Goal: Task Accomplishment & Management: Manage account settings

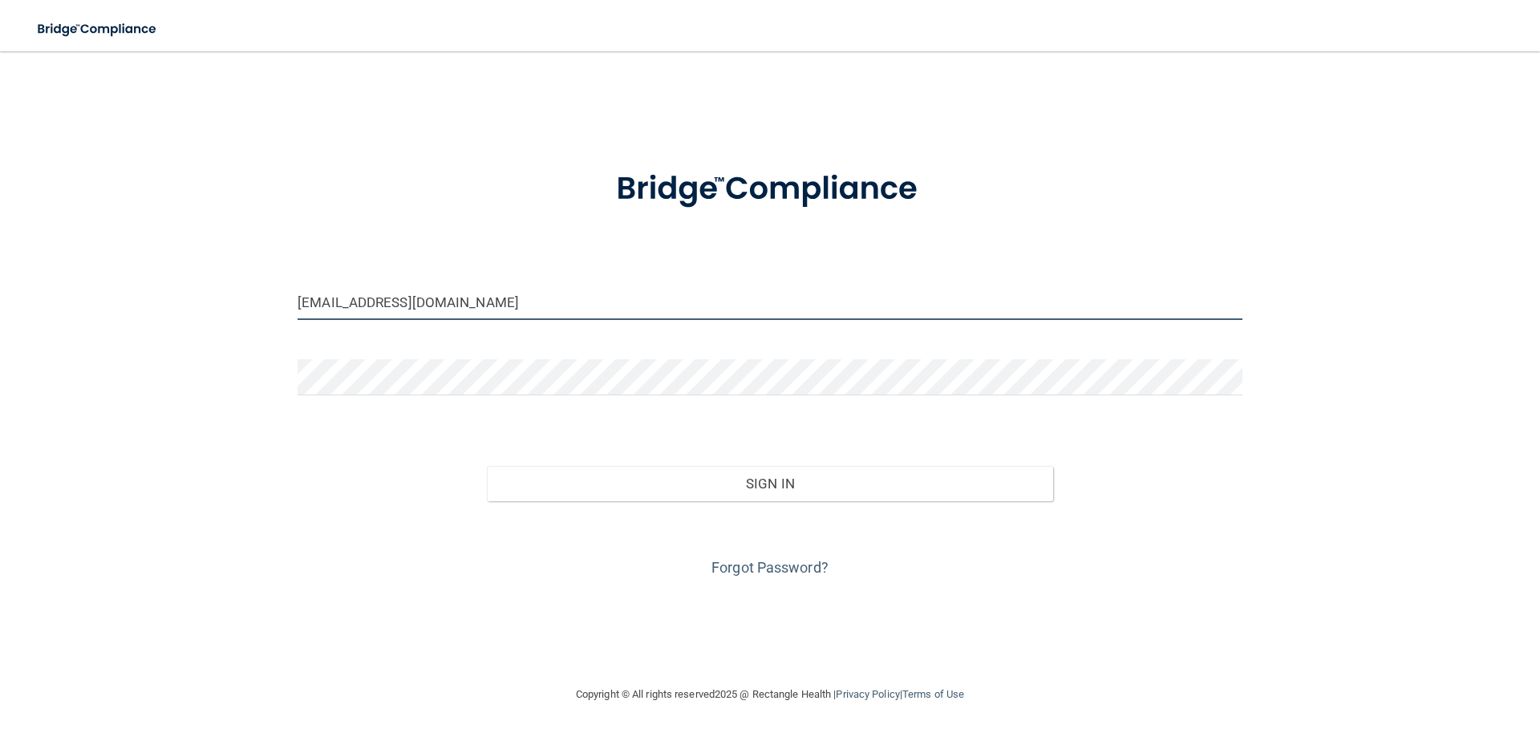
click at [322, 302] on input "[EMAIL_ADDRESS][DOMAIN_NAME]" at bounding box center [770, 302] width 945 height 36
drag, startPoint x: 333, startPoint y: 302, endPoint x: 277, endPoint y: 302, distance: 56.1
click at [277, 302] on div "[EMAIL_ADDRESS][DOMAIN_NAME] Invalid email/password. You don't have permission …" at bounding box center [769, 367] width 1475 height 601
type input "[EMAIL_ADDRESS][DOMAIN_NAME]"
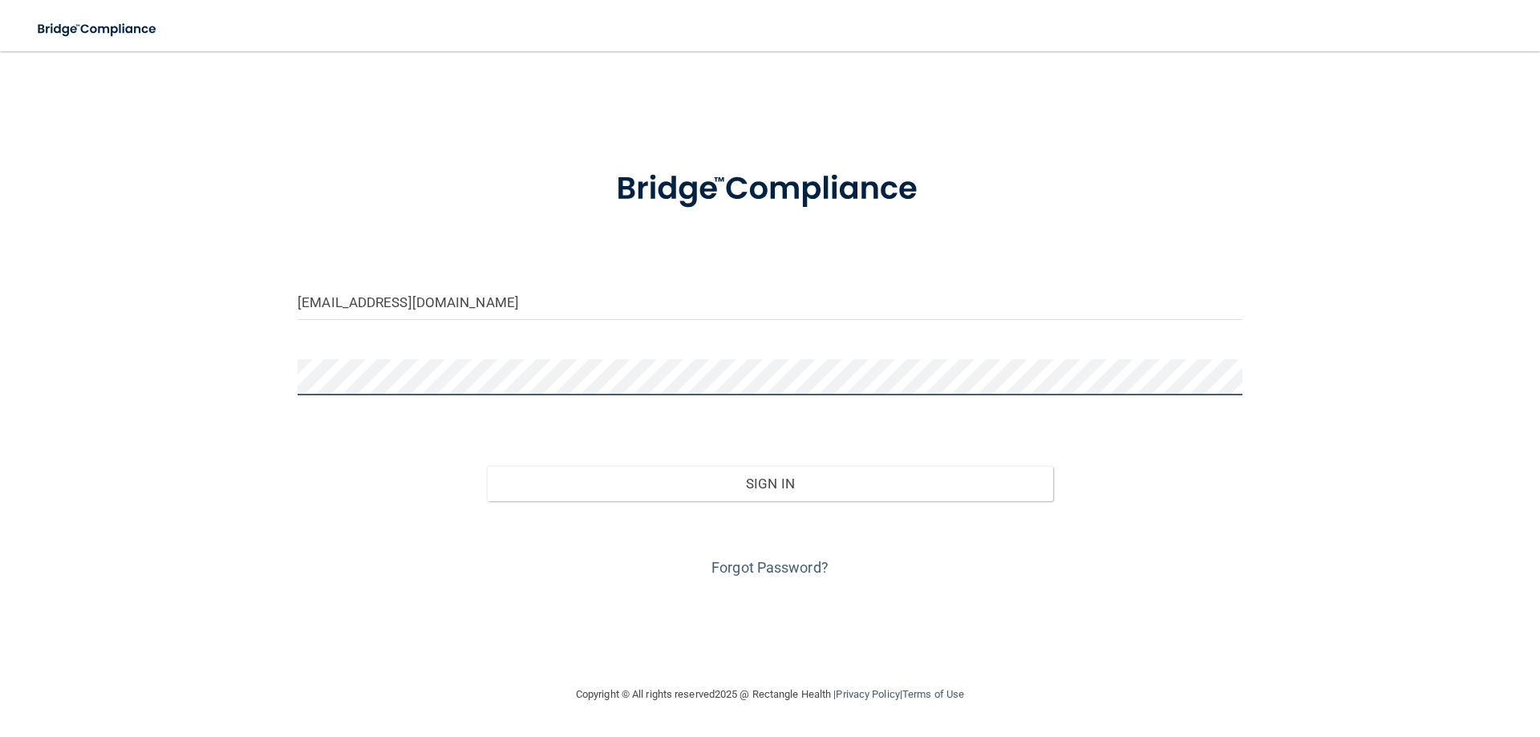
click at [267, 371] on div "[EMAIL_ADDRESS][DOMAIN_NAME] Invalid email/password. You don't have permission …" at bounding box center [769, 367] width 1475 height 601
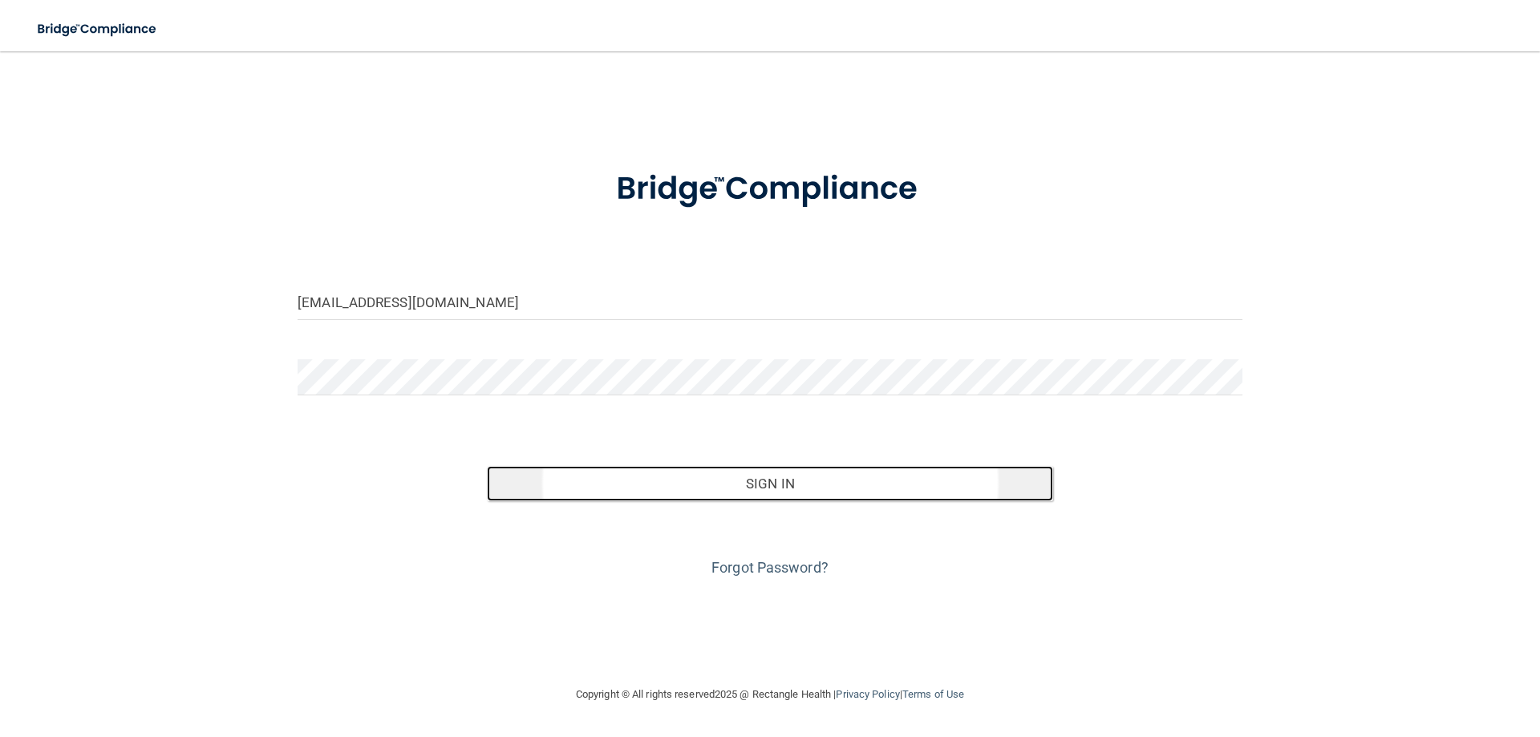
click at [780, 480] on button "Sign In" at bounding box center [770, 483] width 567 height 35
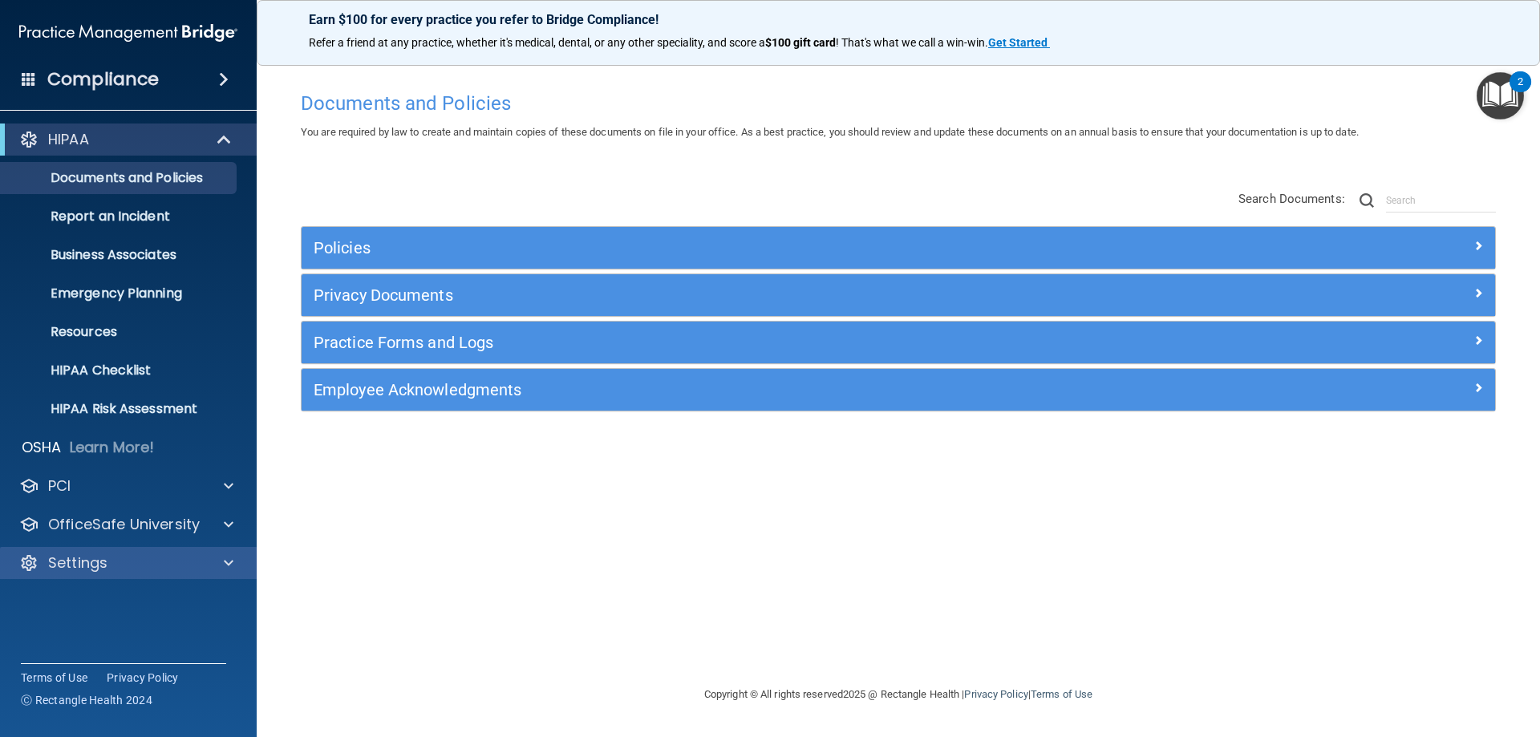
click at [105, 548] on div "Settings" at bounding box center [128, 563] width 257 height 32
click at [53, 561] on p "Settings" at bounding box center [77, 562] width 59 height 19
click at [89, 629] on link "My Users" at bounding box center [110, 640] width 253 height 32
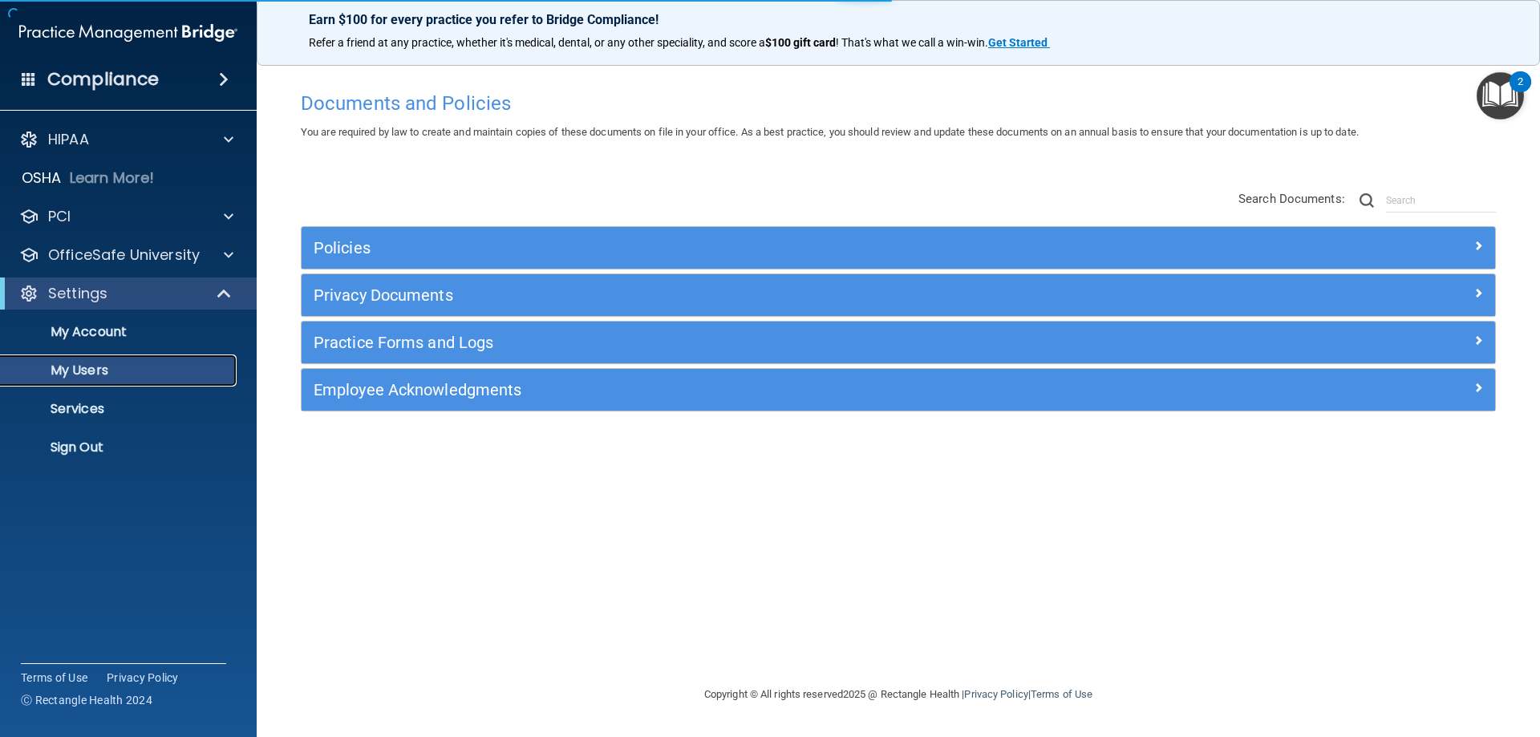
click at [91, 370] on p "My Users" at bounding box center [119, 370] width 219 height 16
select select "20"
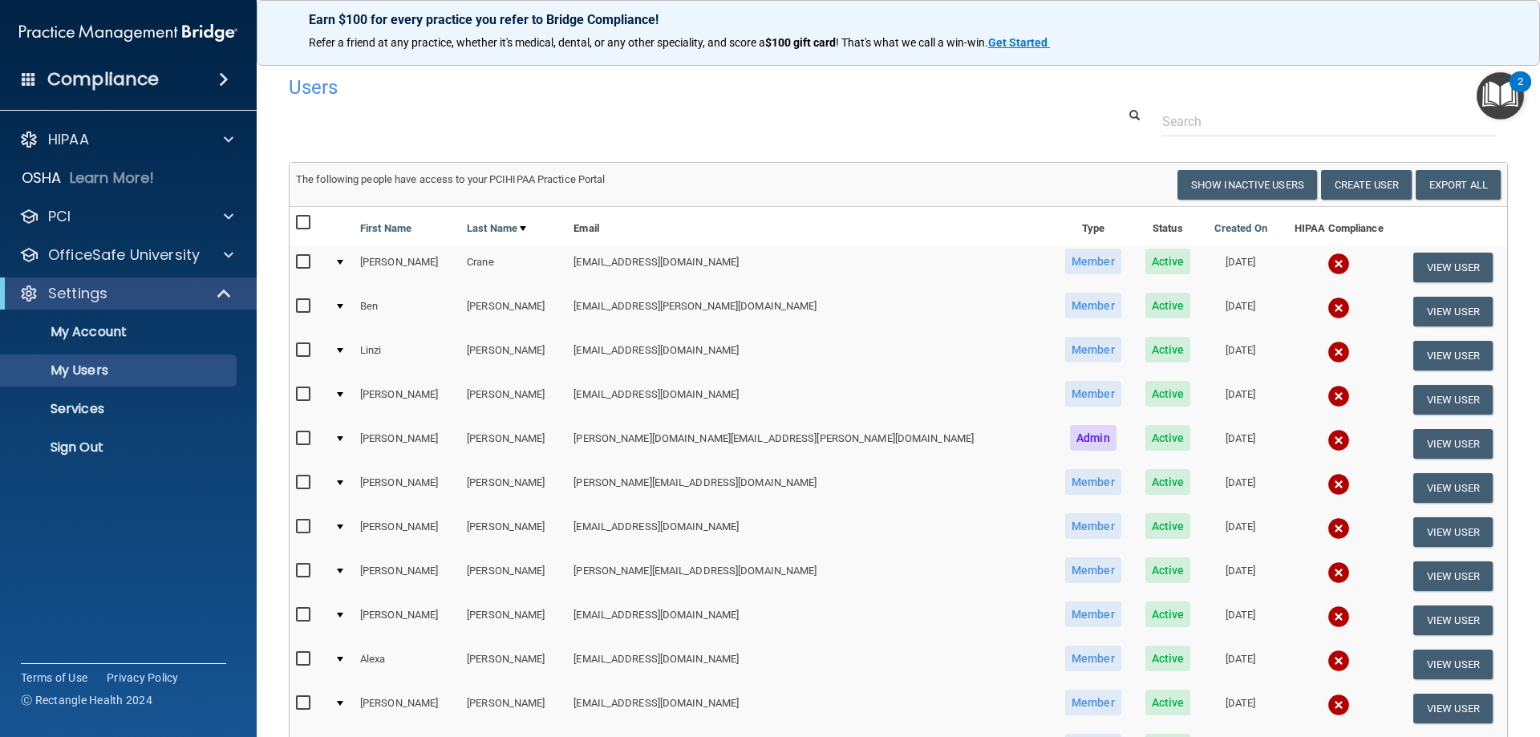
click at [296, 253] on label at bounding box center [306, 262] width 20 height 18
click at [296, 256] on input "checkbox" at bounding box center [305, 262] width 18 height 13
checkbox input "true"
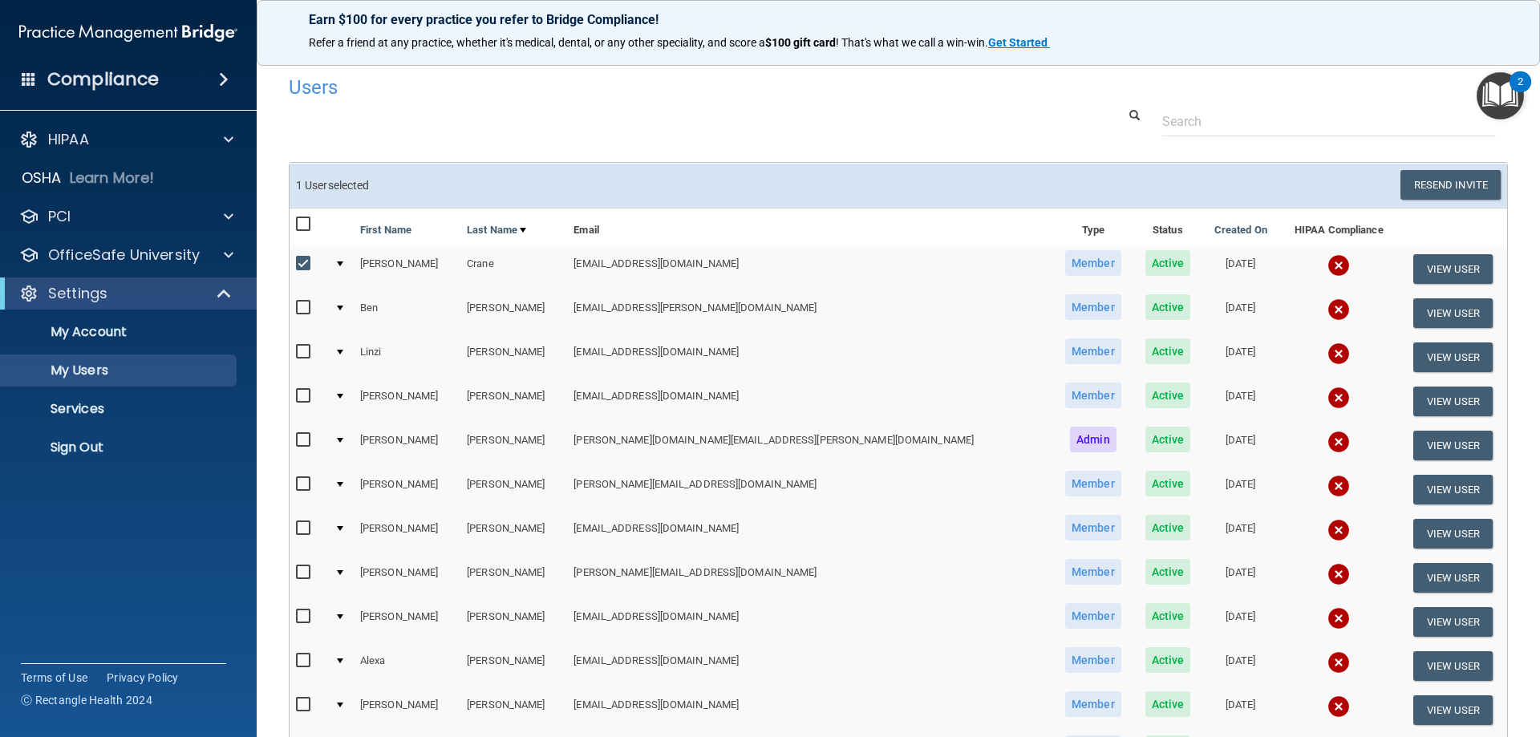
click at [299, 303] on input "checkbox" at bounding box center [305, 308] width 18 height 13
checkbox input "true"
click at [304, 400] on input "checkbox" at bounding box center [305, 396] width 18 height 13
checkbox input "true"
click at [299, 446] on input "checkbox" at bounding box center [305, 440] width 18 height 13
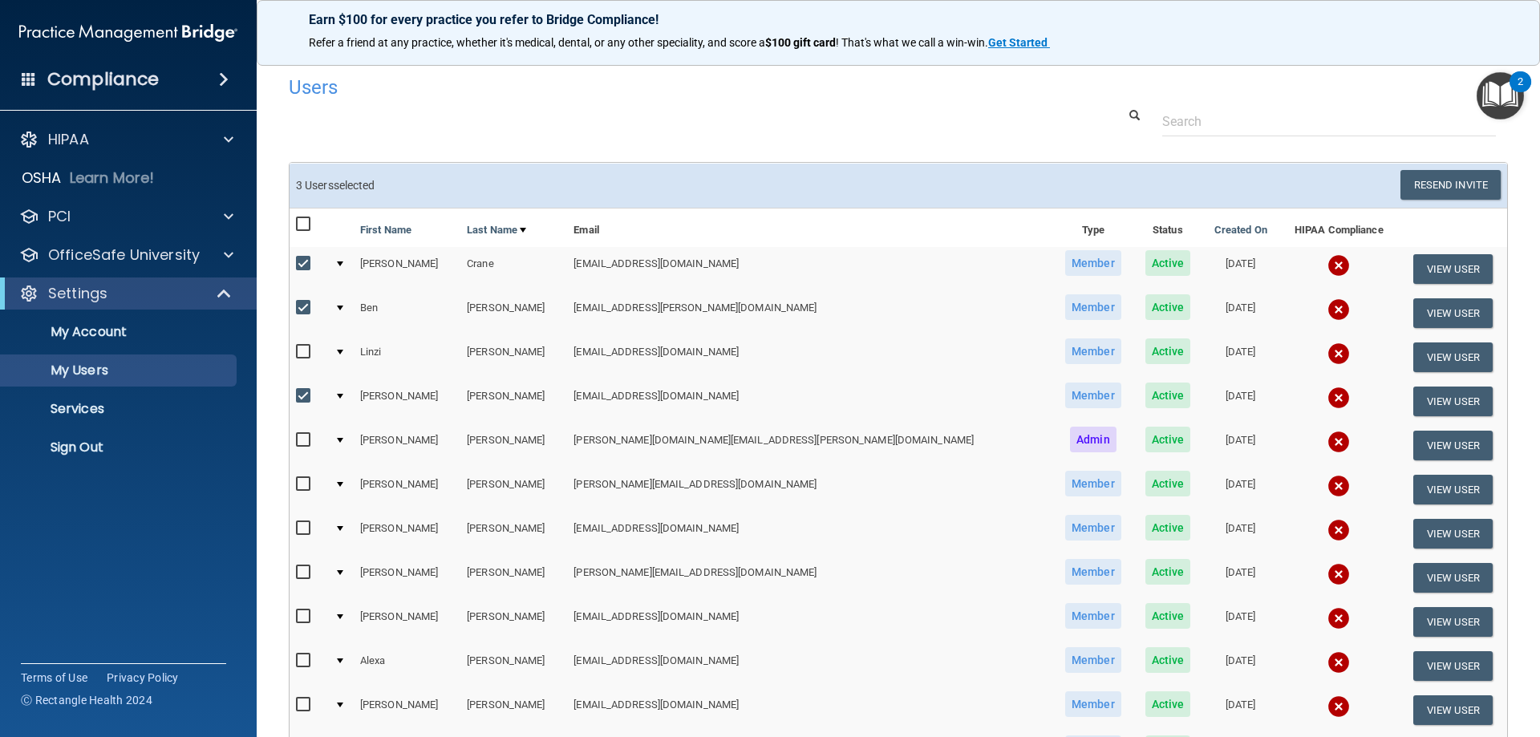
checkbox input "true"
click at [303, 480] on input "checkbox" at bounding box center [305, 484] width 18 height 13
checkbox input "true"
click at [299, 529] on input "checkbox" at bounding box center [305, 528] width 18 height 13
checkbox input "true"
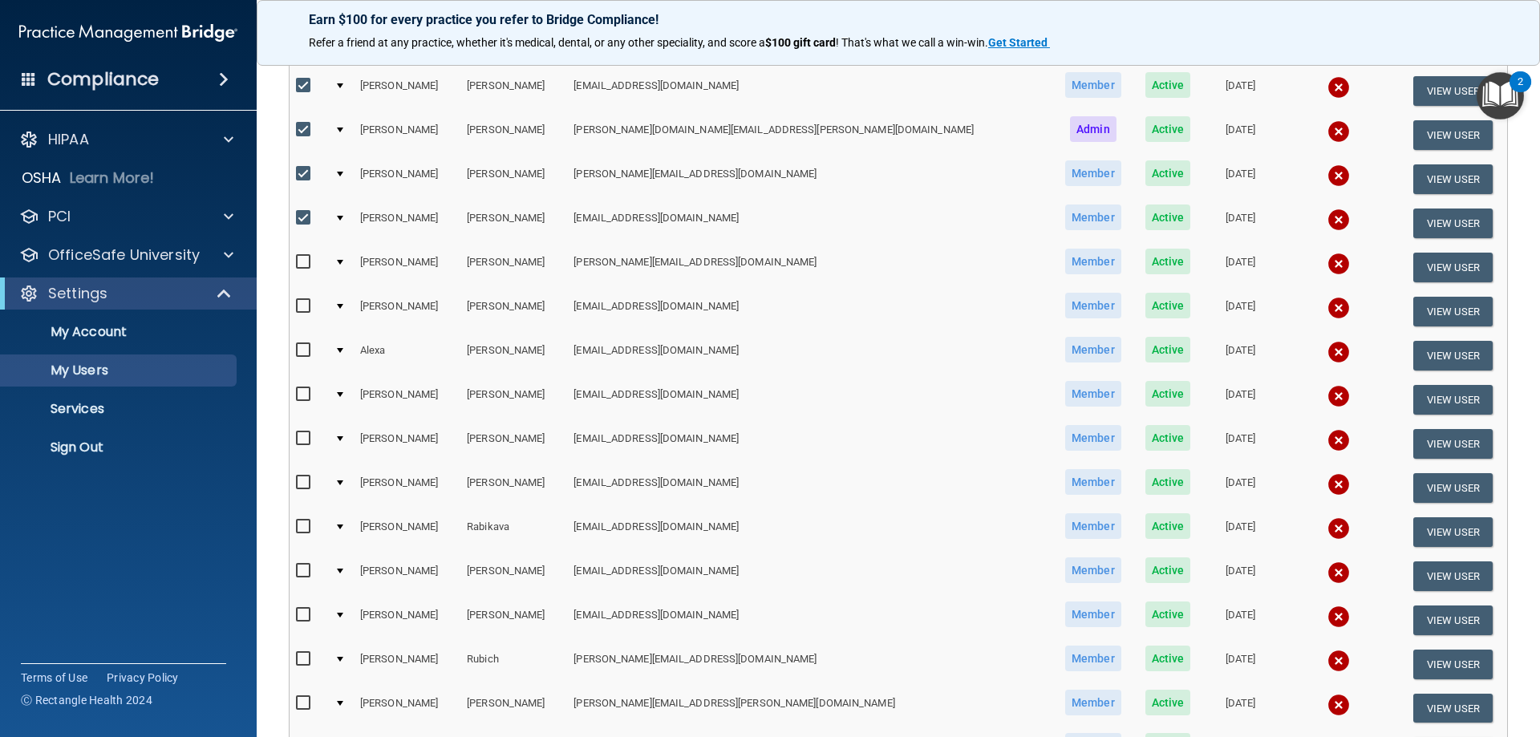
scroll to position [321, 0]
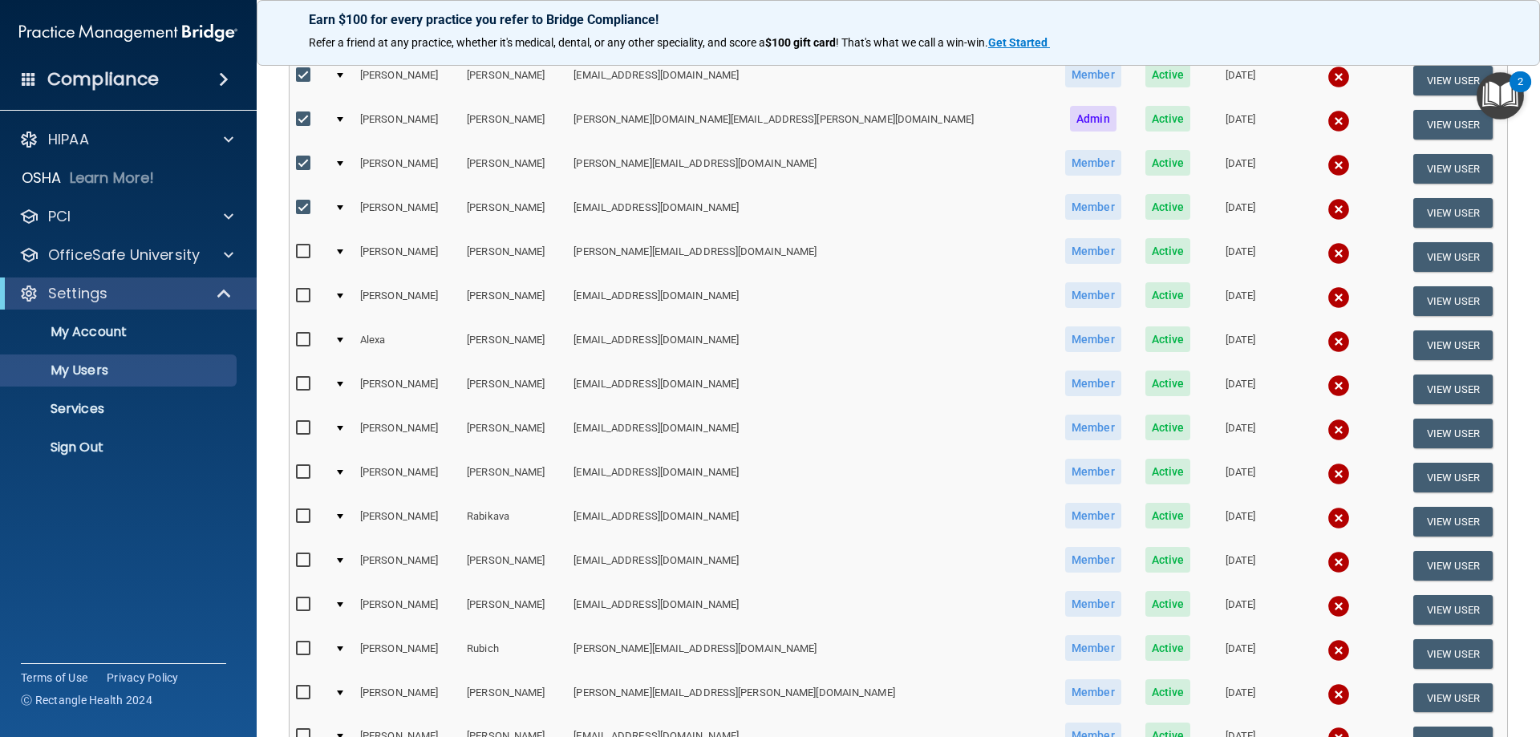
click at [303, 253] on input "checkbox" at bounding box center [305, 251] width 18 height 13
checkbox input "true"
click at [302, 290] on input "checkbox" at bounding box center [305, 295] width 18 height 13
checkbox input "true"
click at [306, 344] on input "checkbox" at bounding box center [305, 340] width 18 height 13
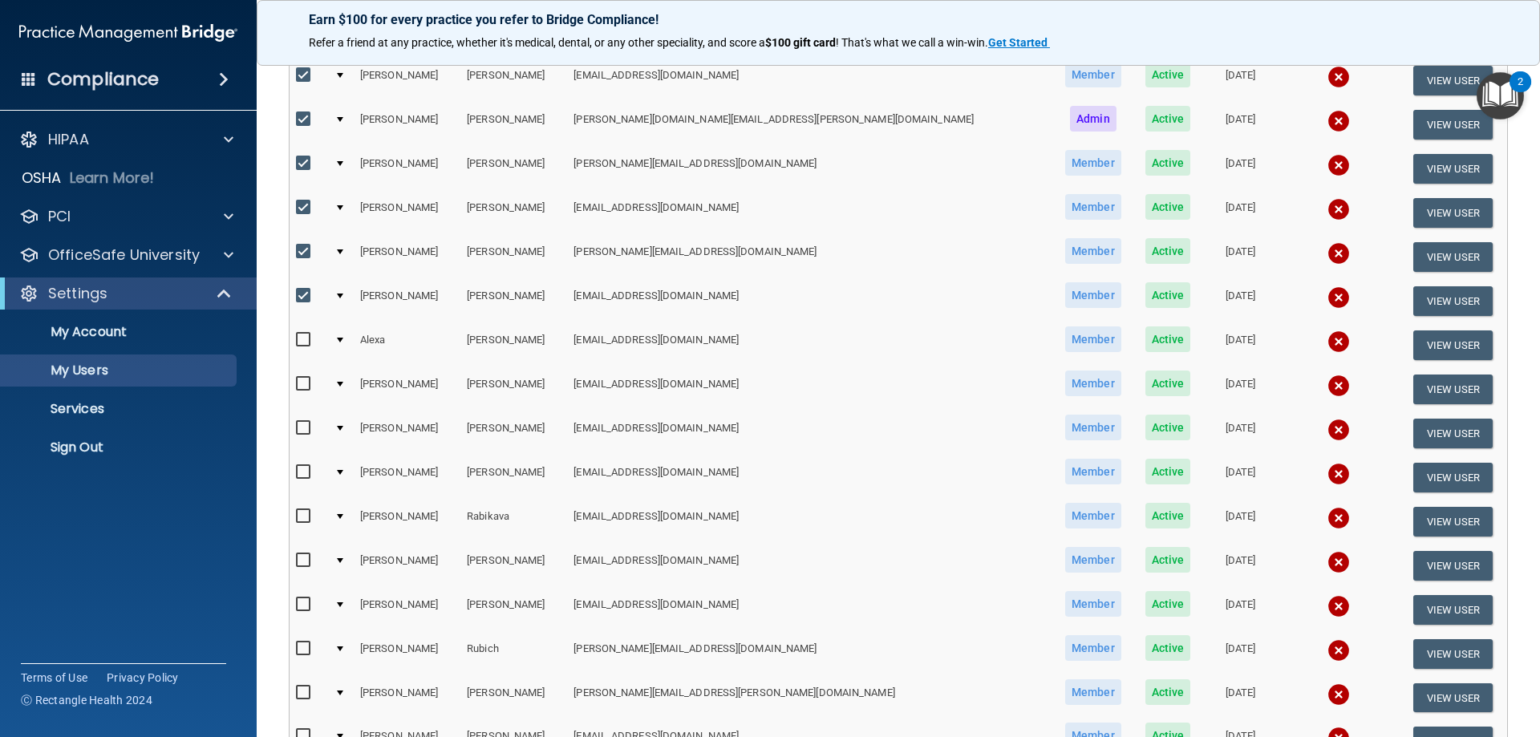
checkbox input "true"
click at [304, 387] on input "checkbox" at bounding box center [305, 384] width 18 height 13
checkbox input "true"
click at [302, 430] on input "checkbox" at bounding box center [305, 428] width 18 height 13
checkbox input "true"
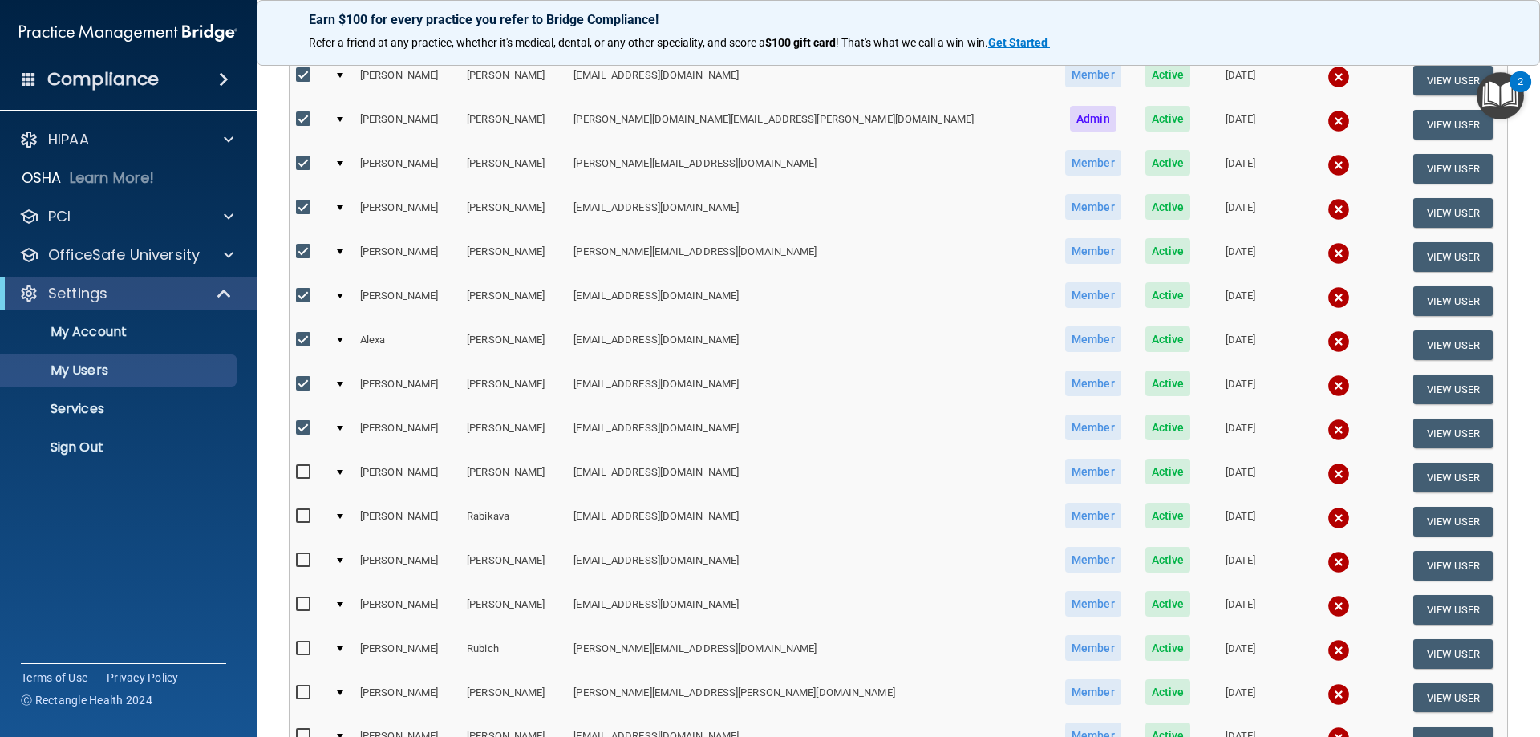
click at [301, 471] on input "checkbox" at bounding box center [305, 472] width 18 height 13
checkbox input "true"
click at [302, 519] on input "checkbox" at bounding box center [305, 516] width 18 height 13
checkbox input "true"
click at [307, 558] on input "checkbox" at bounding box center [305, 560] width 18 height 13
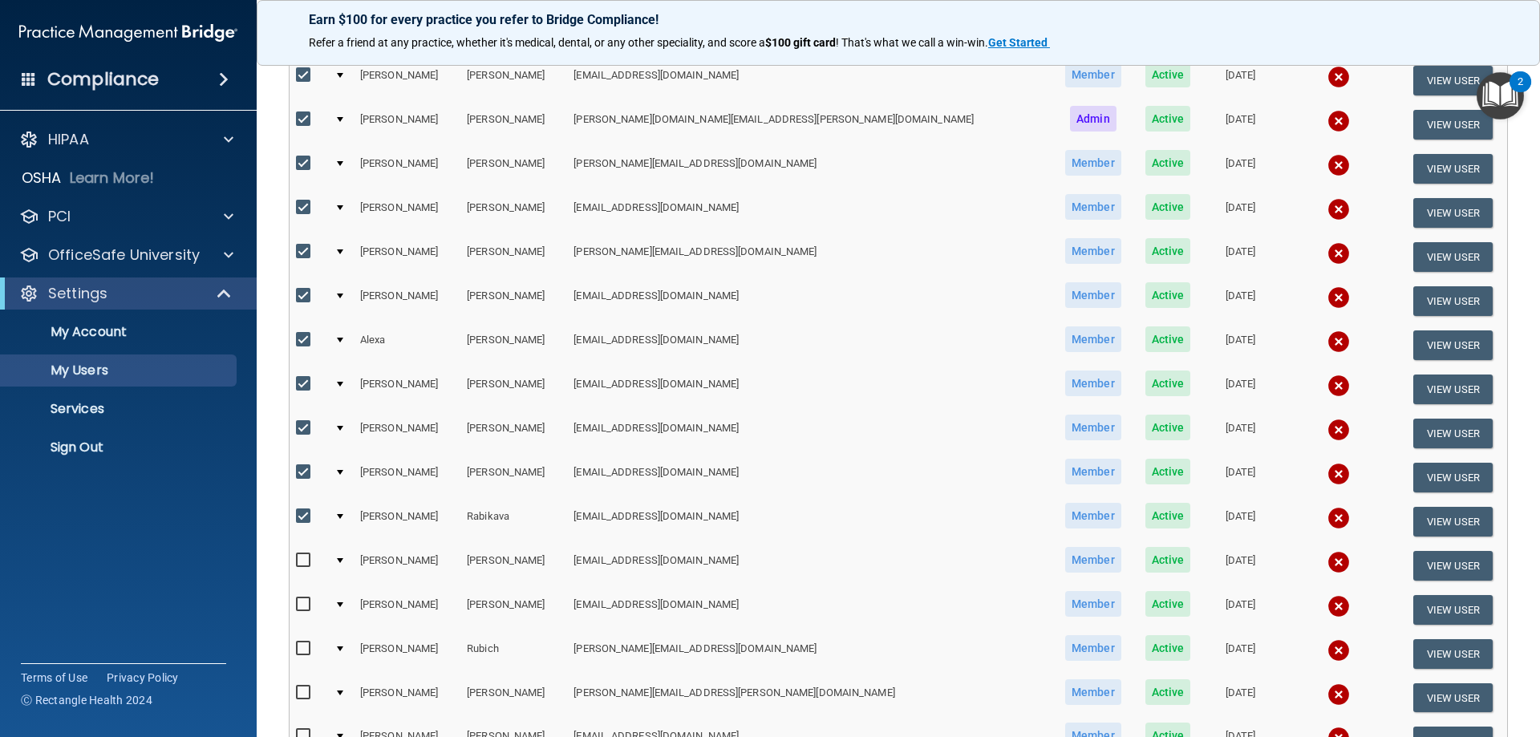
checkbox input "true"
click at [299, 605] on input "checkbox" at bounding box center [305, 604] width 18 height 13
checkbox input "true"
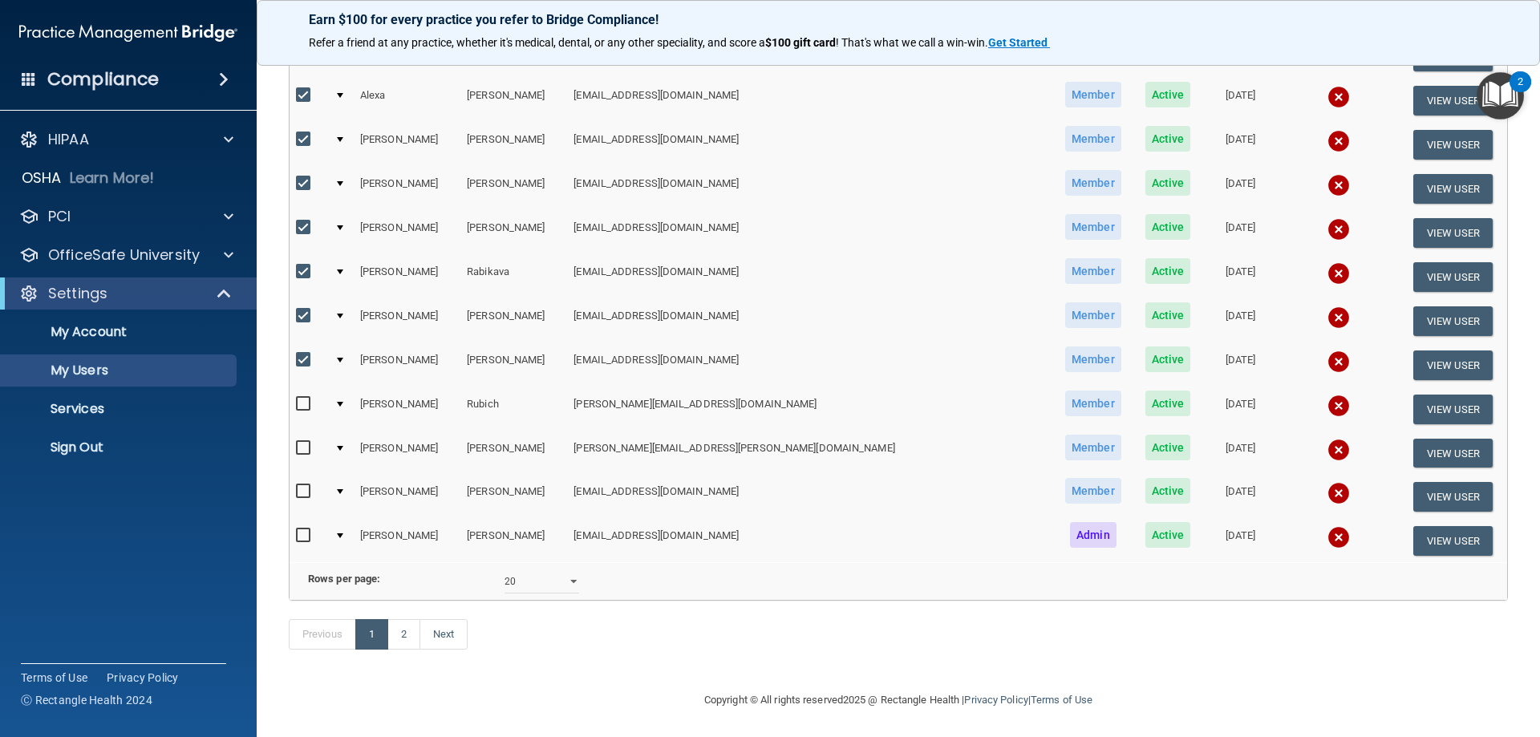
scroll to position [591, 0]
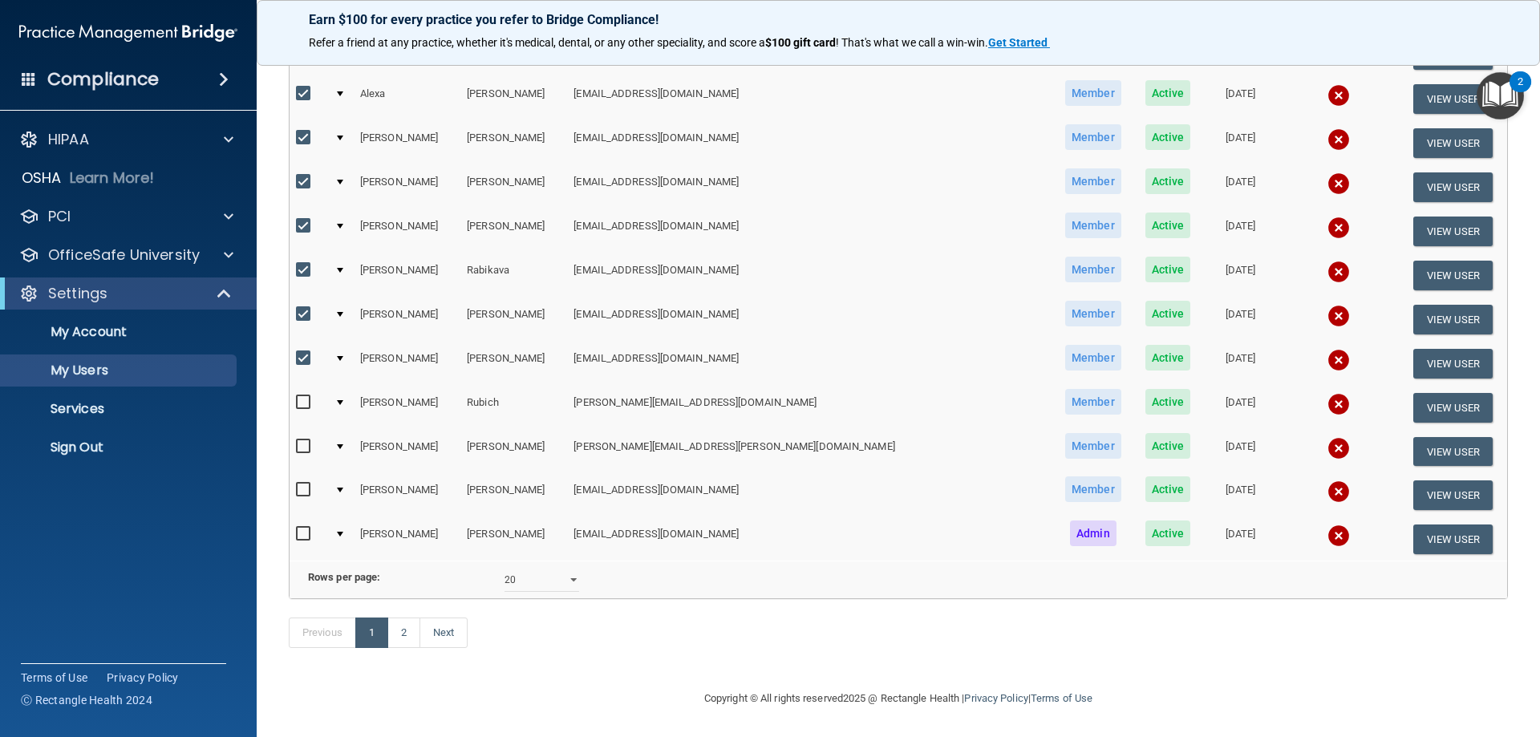
click at [302, 396] on input "checkbox" at bounding box center [305, 402] width 18 height 13
checkbox input "true"
click at [297, 440] on input "checkbox" at bounding box center [305, 446] width 18 height 13
checkbox input "true"
click at [302, 484] on input "checkbox" at bounding box center [305, 490] width 18 height 13
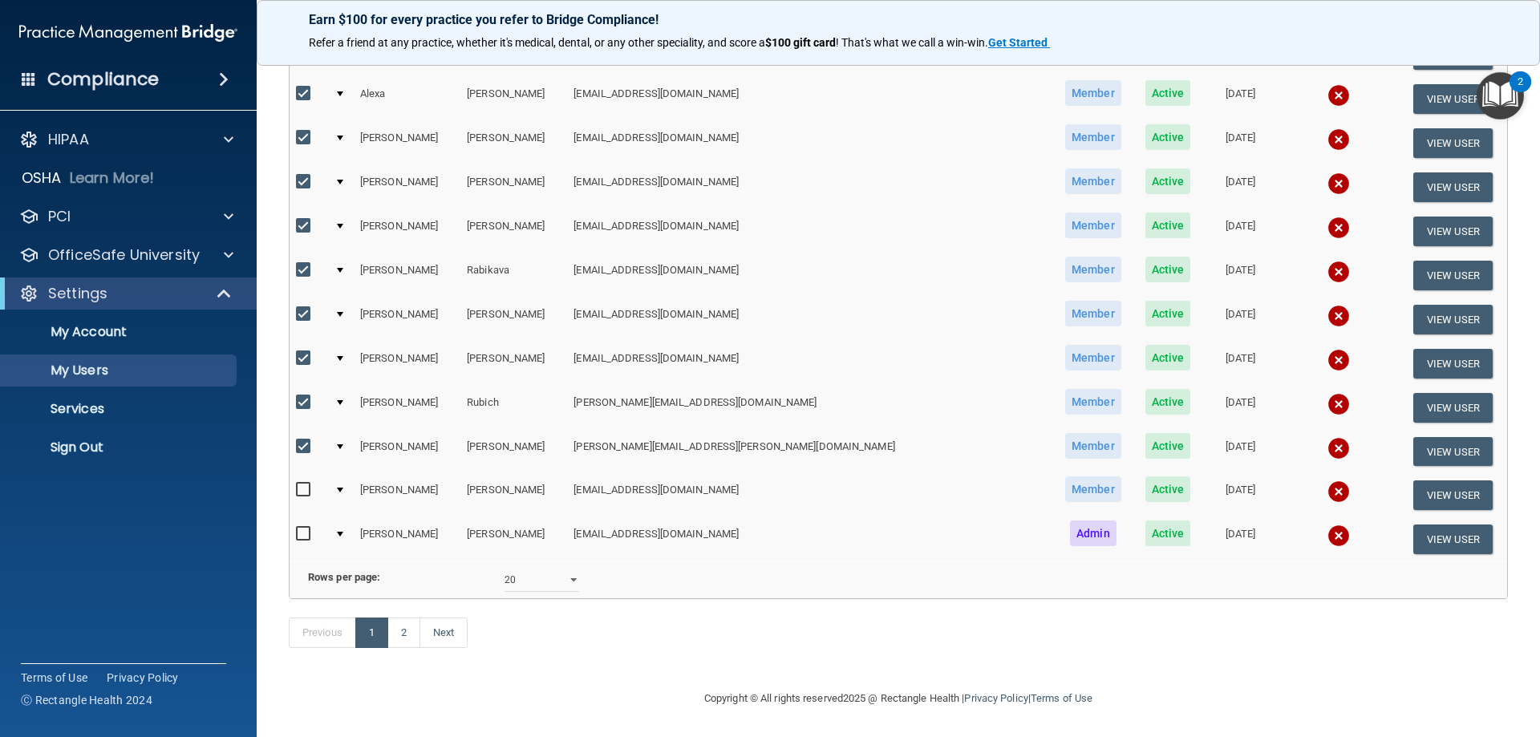
checkbox input "true"
click at [303, 528] on input "checkbox" at bounding box center [305, 534] width 18 height 13
checkbox input "true"
click at [556, 568] on select "10 20 30 40 all" at bounding box center [541, 580] width 75 height 24
select select "30"
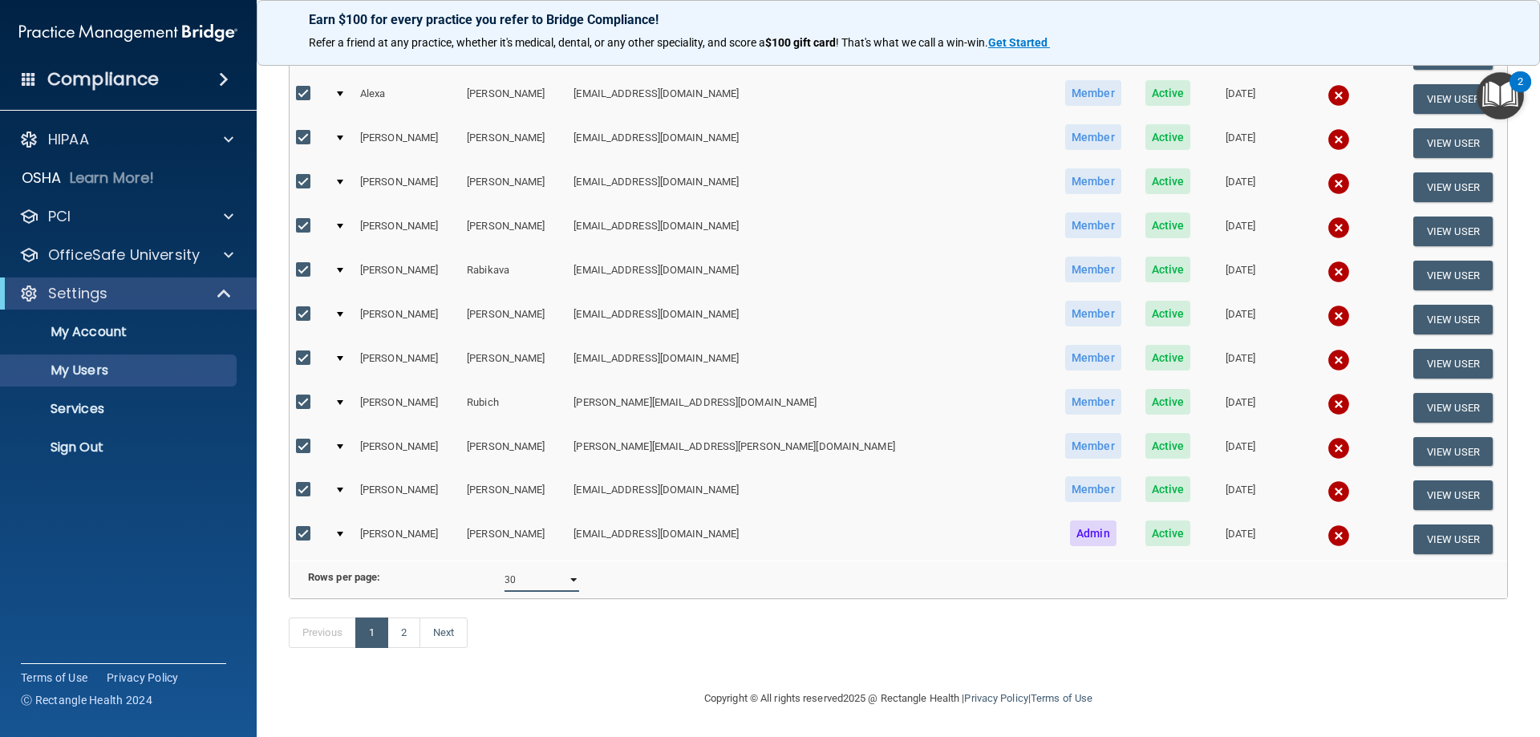
click at [504, 568] on select "10 20 30 40 all" at bounding box center [541, 580] width 75 height 24
select select "30"
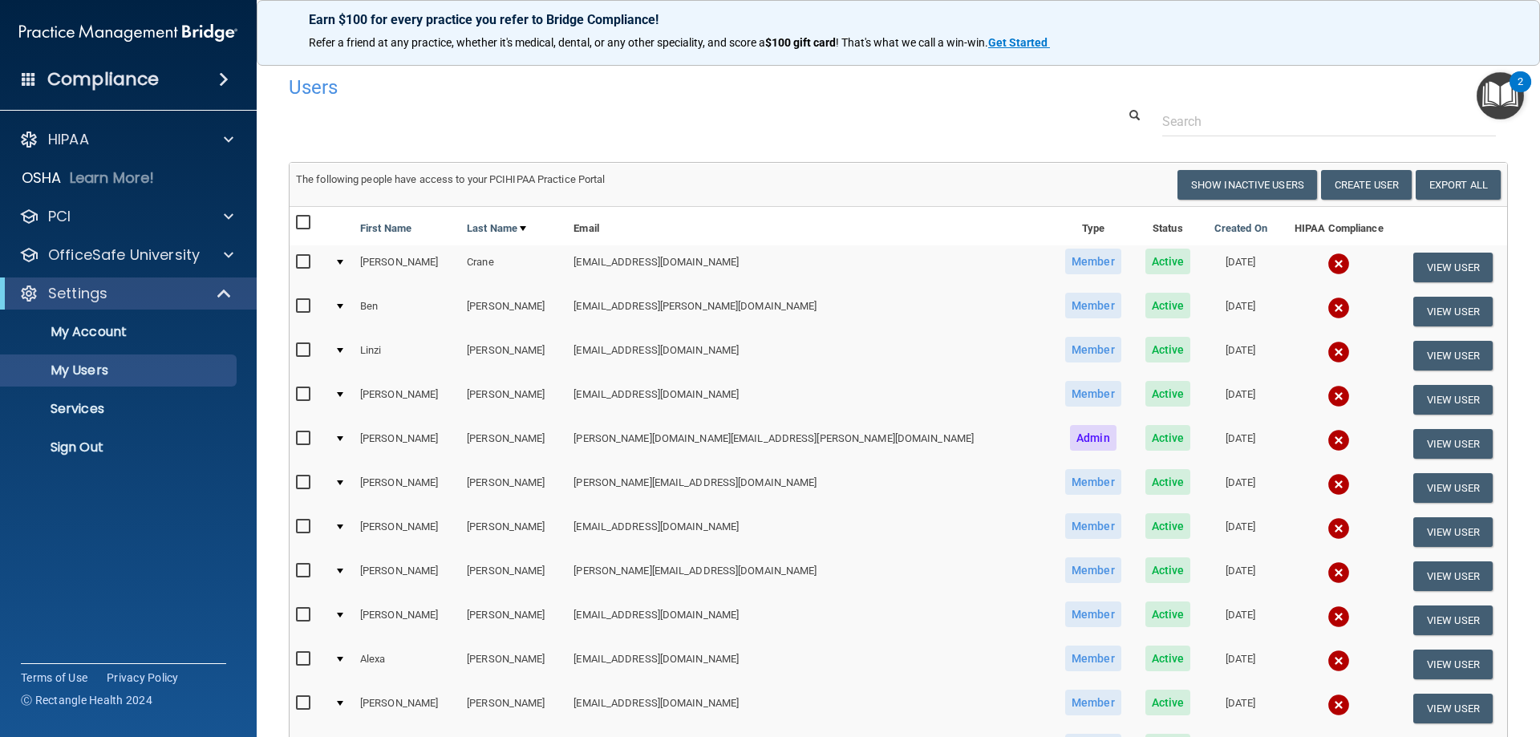
click at [305, 262] on input "checkbox" at bounding box center [305, 262] width 18 height 13
checkbox input "true"
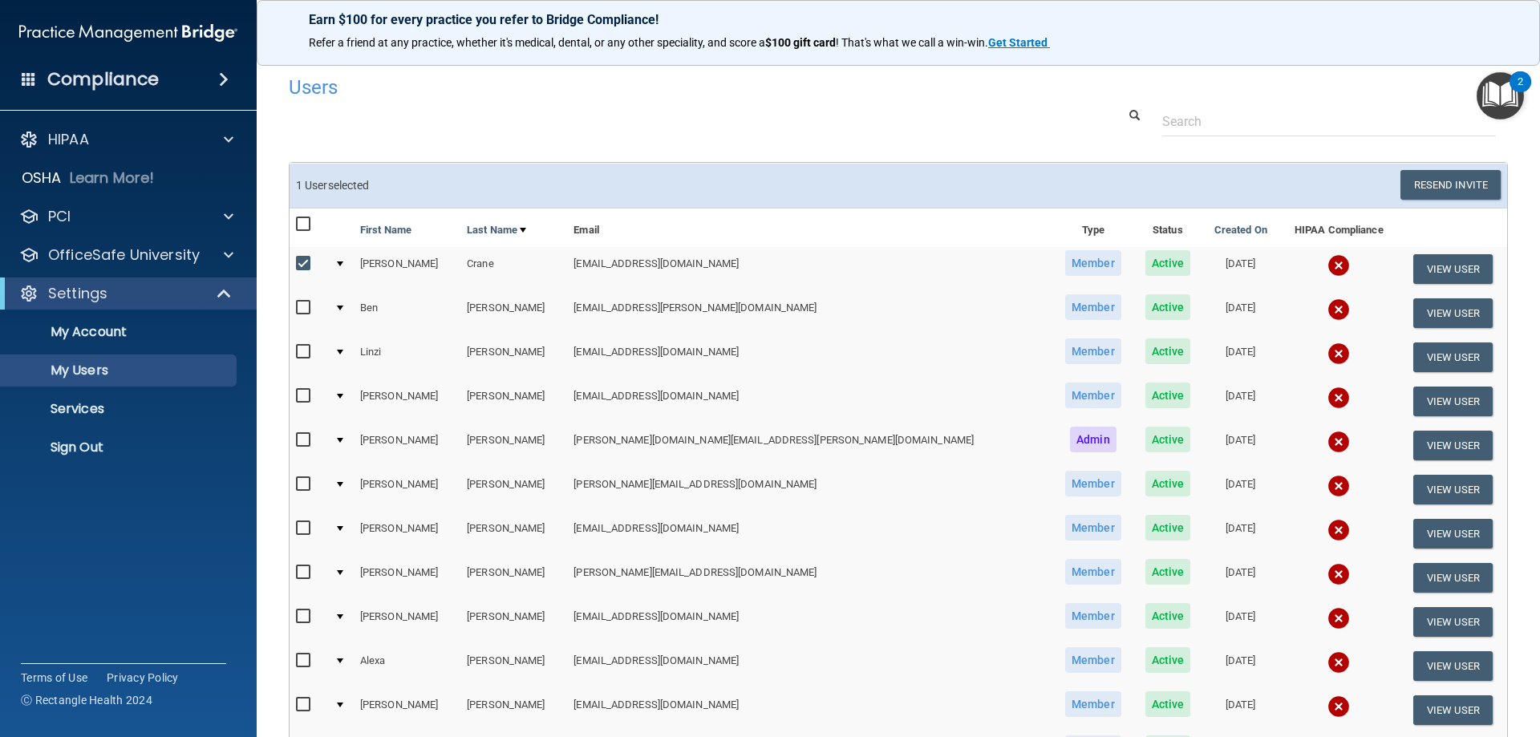
drag, startPoint x: 309, startPoint y: 306, endPoint x: 303, endPoint y: 323, distance: 17.8
click at [308, 307] on input "checkbox" at bounding box center [305, 308] width 18 height 13
checkbox input "true"
click at [302, 224] on input "checkbox" at bounding box center [305, 224] width 18 height 13
checkbox input "true"
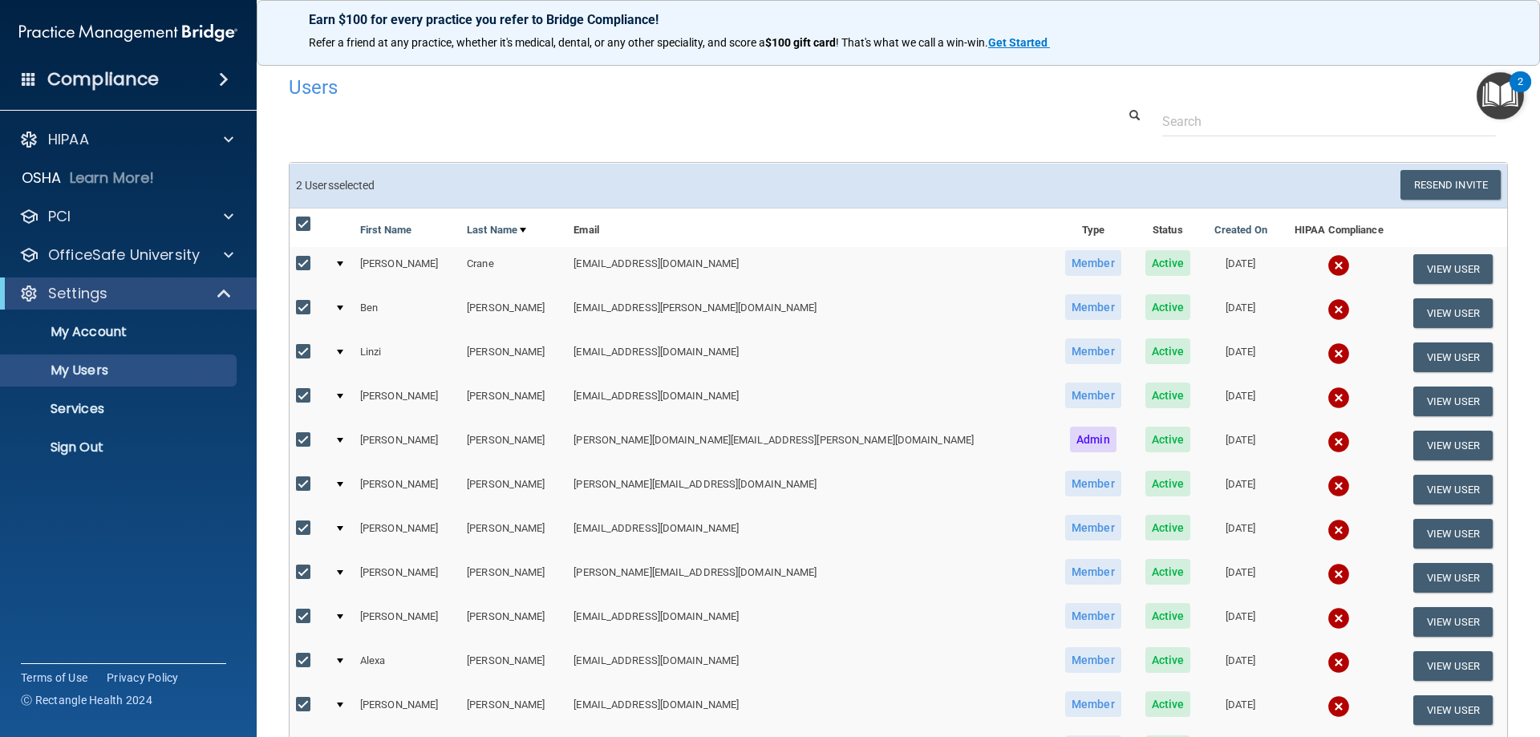
checkbox input "true"
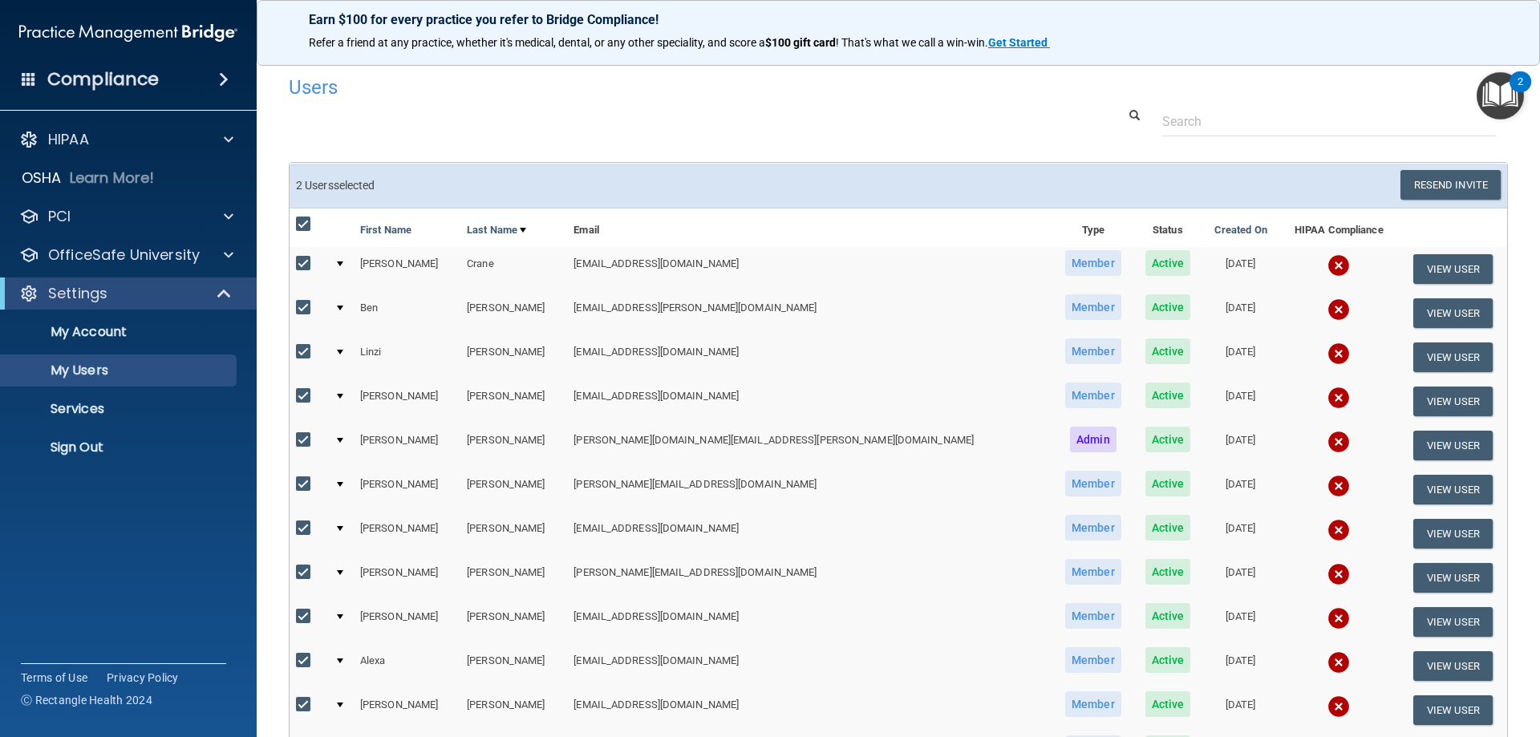
checkbox input "true"
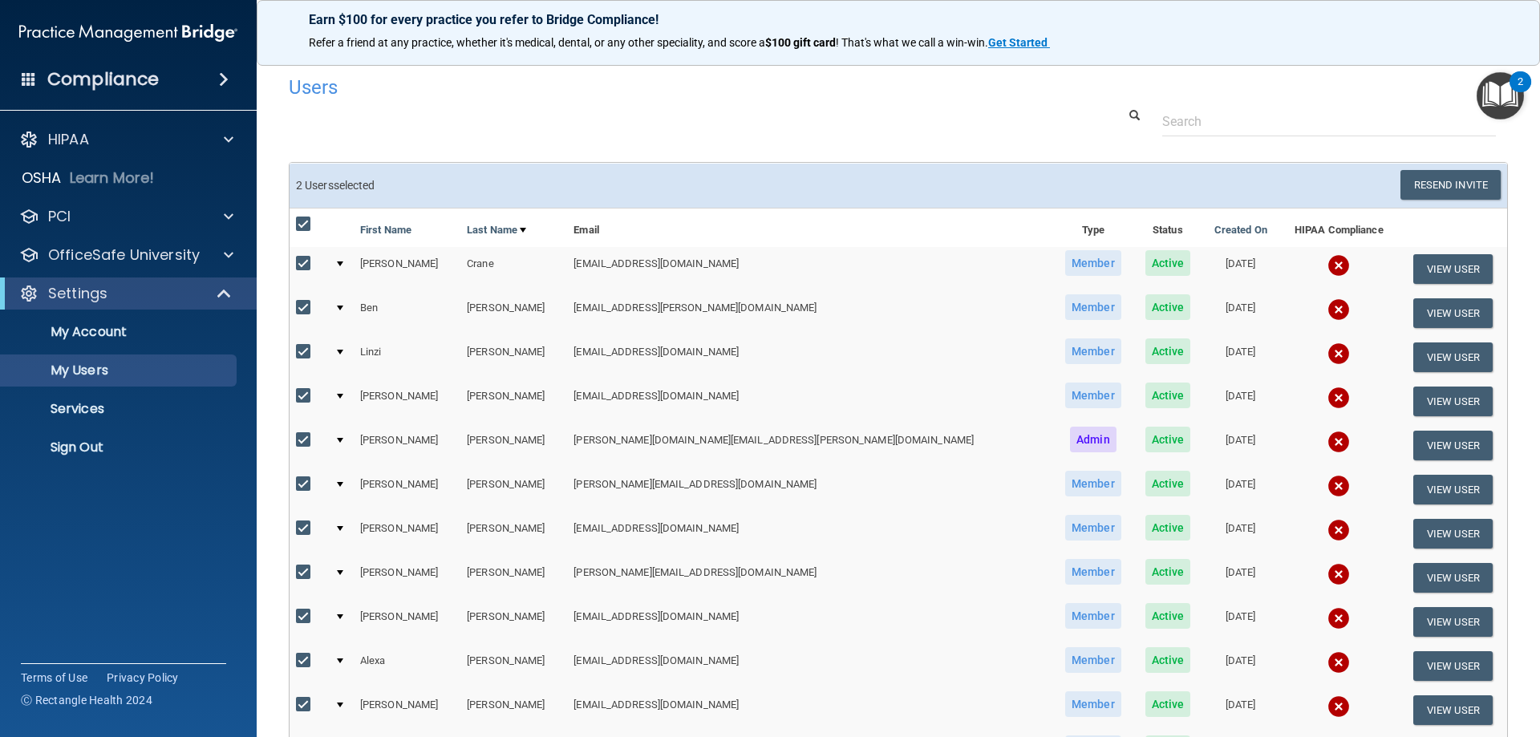
checkbox input "true"
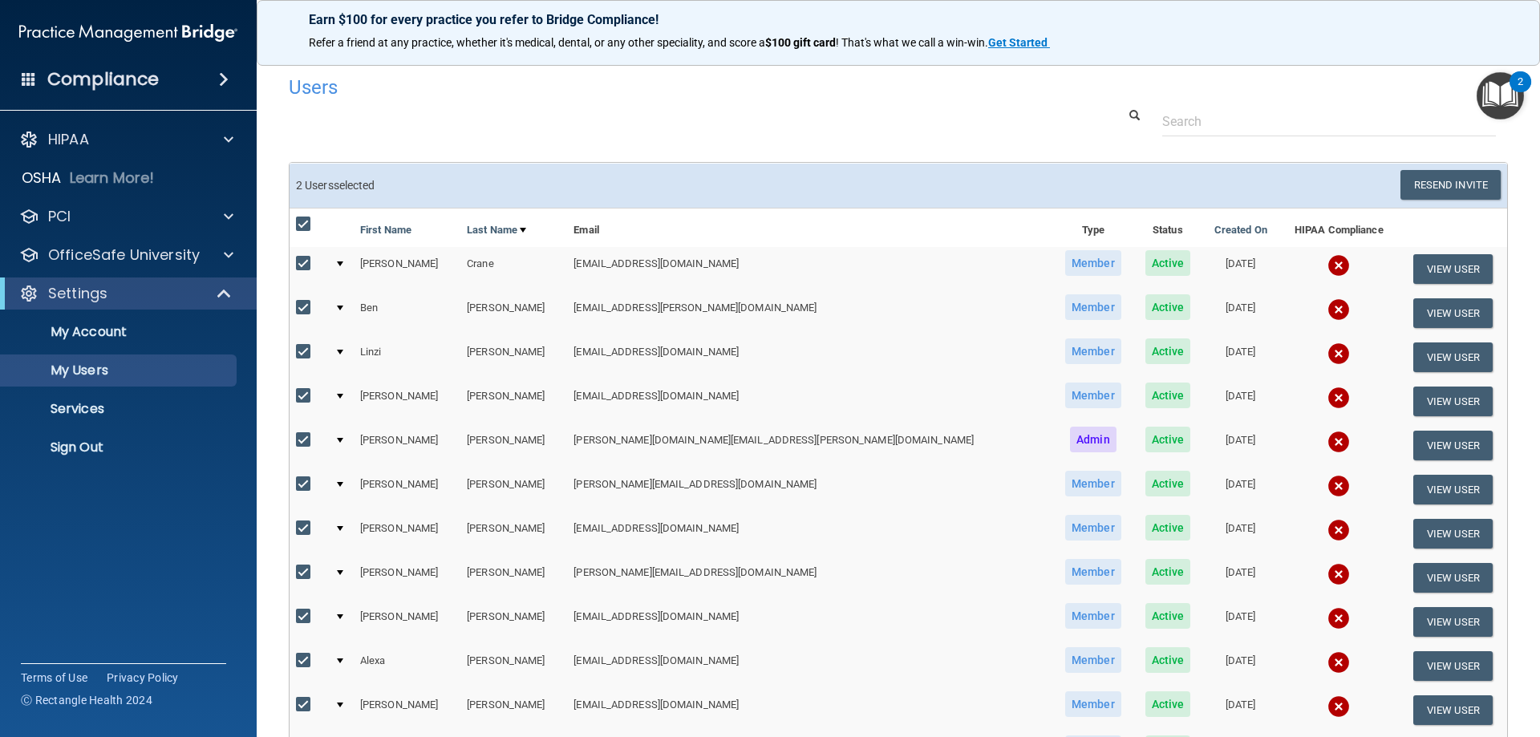
checkbox input "true"
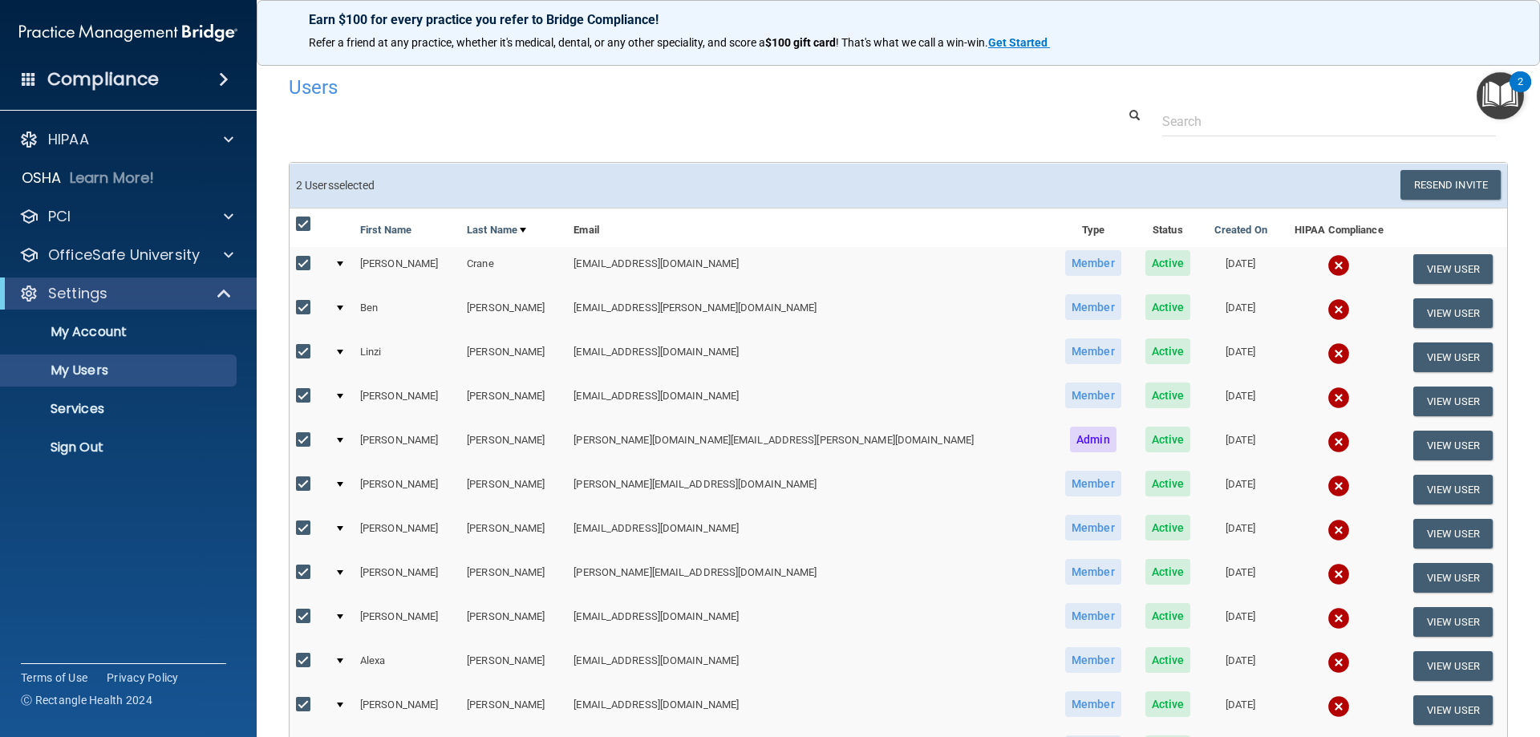
checkbox input "true"
click at [299, 354] on input "checkbox" at bounding box center [305, 352] width 18 height 13
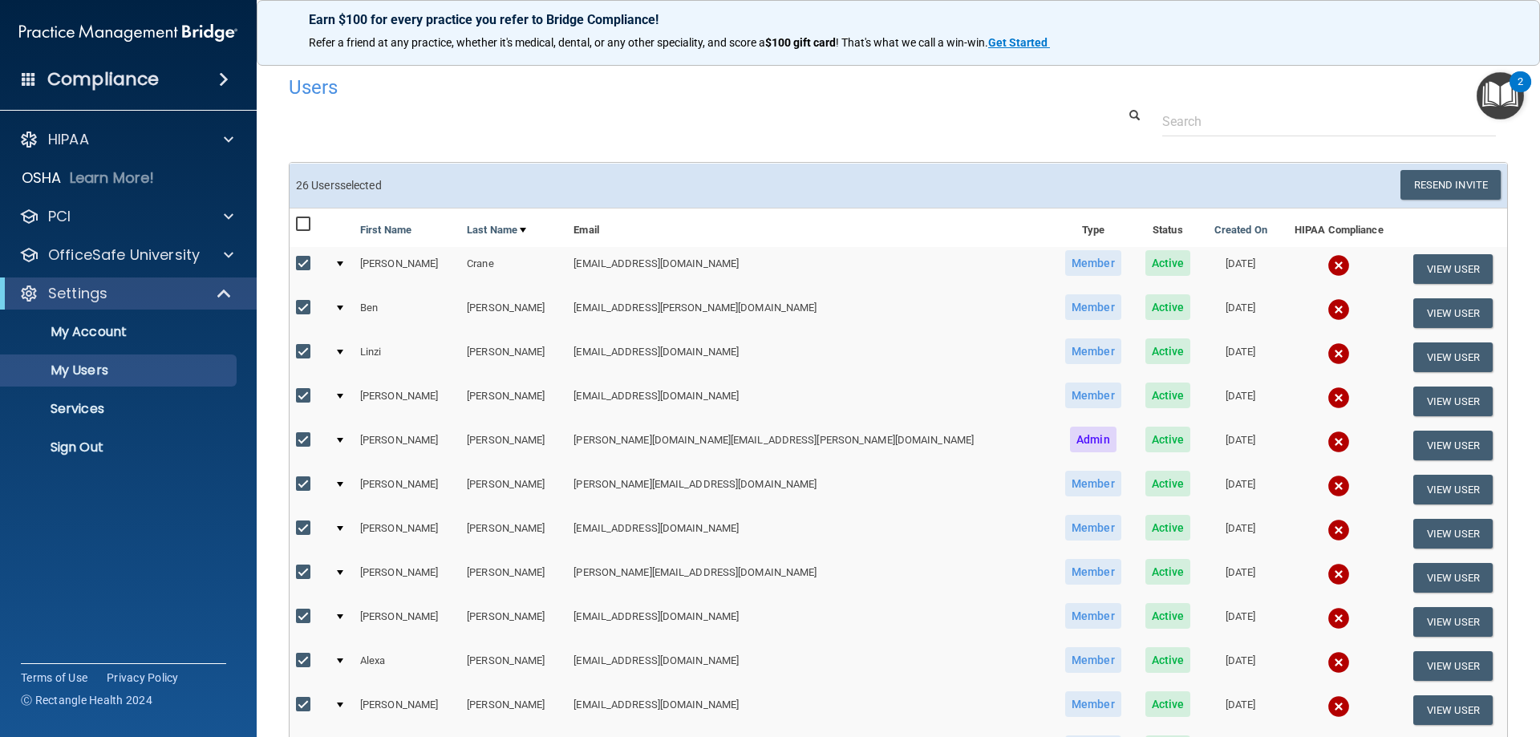
checkbox input "false"
click at [1428, 180] on button "Resend Invite" at bounding box center [1450, 185] width 100 height 30
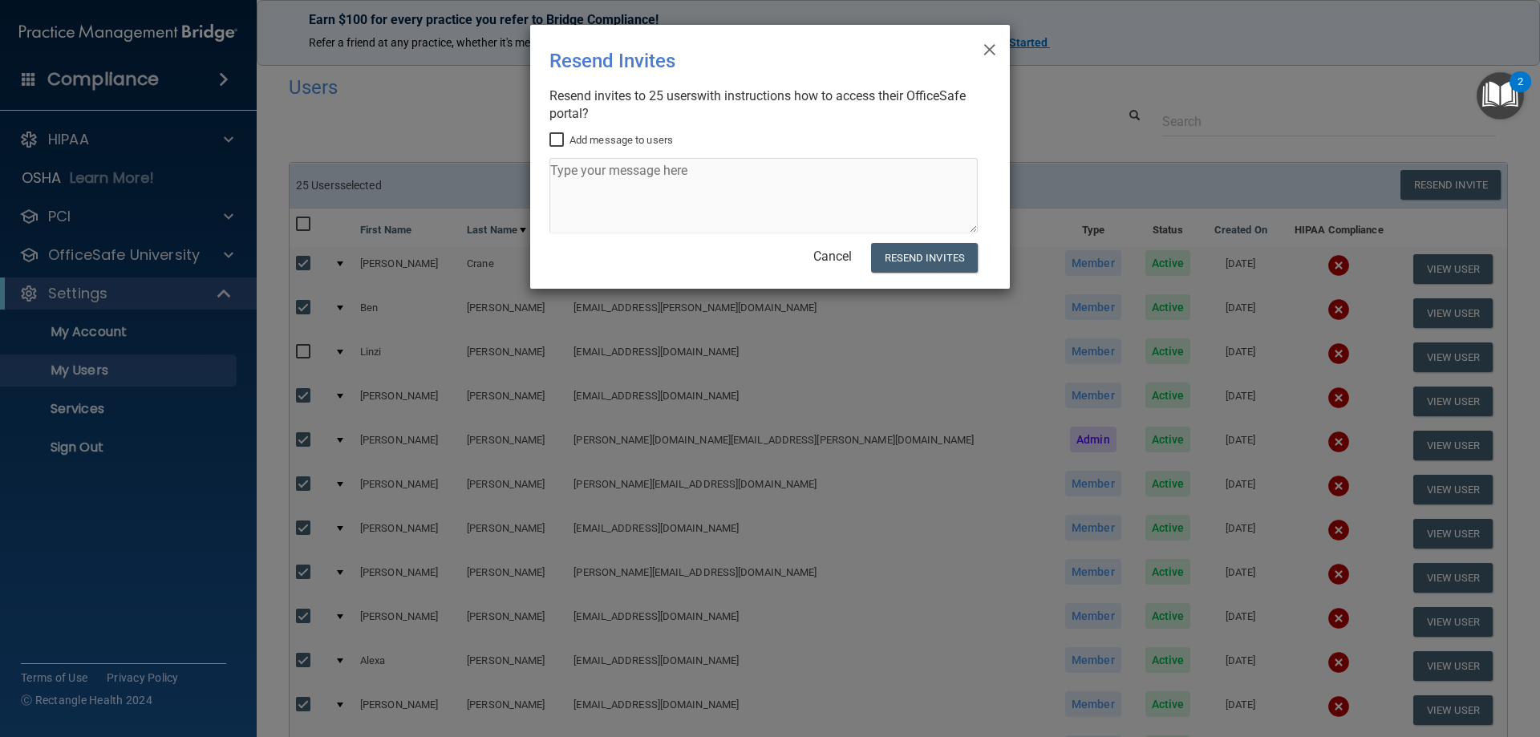
click at [559, 139] on input "Add message to users" at bounding box center [558, 140] width 18 height 13
checkbox input "true"
click at [710, 177] on textarea at bounding box center [763, 195] width 428 height 75
click at [578, 169] on textarea "To enrich screen reader interactions, please activate Accessibility in Grammarl…" at bounding box center [763, 195] width 428 height 75
click at [569, 170] on textarea "To enrich screen reader interactions, please activate Accessibility in Grammarl…" at bounding box center [763, 195] width 428 height 75
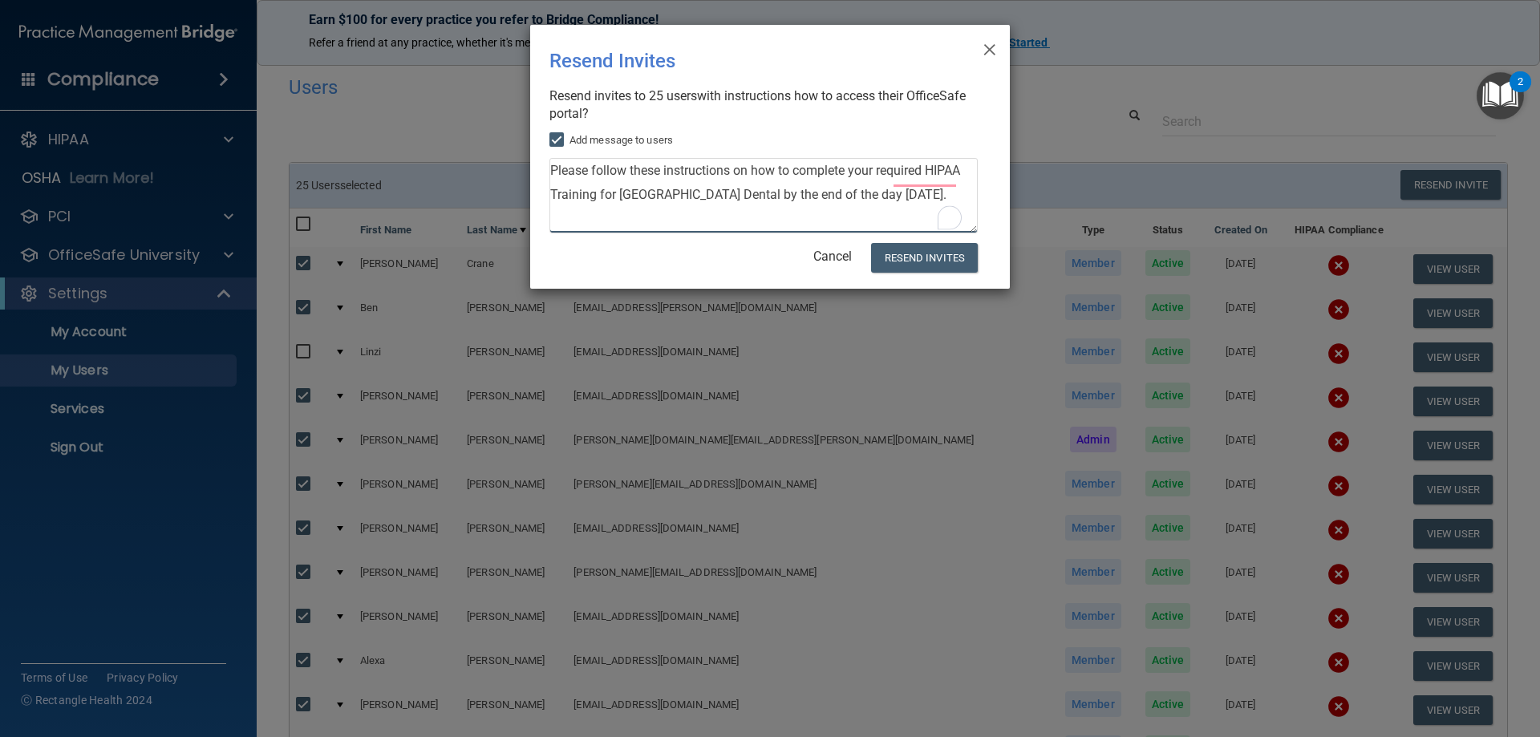
scroll to position [41, 0]
click at [686, 182] on textarea "Please follow these instructions on how to complete your required HIPAA Trainin…" at bounding box center [763, 195] width 428 height 75
click at [629, 216] on textarea "Please follow these instructions on how to complete your required HIPAA Trainin…" at bounding box center [763, 195] width 428 height 75
type textarea "Please follow these instructions on how to complete your required HIPAA Trainin…"
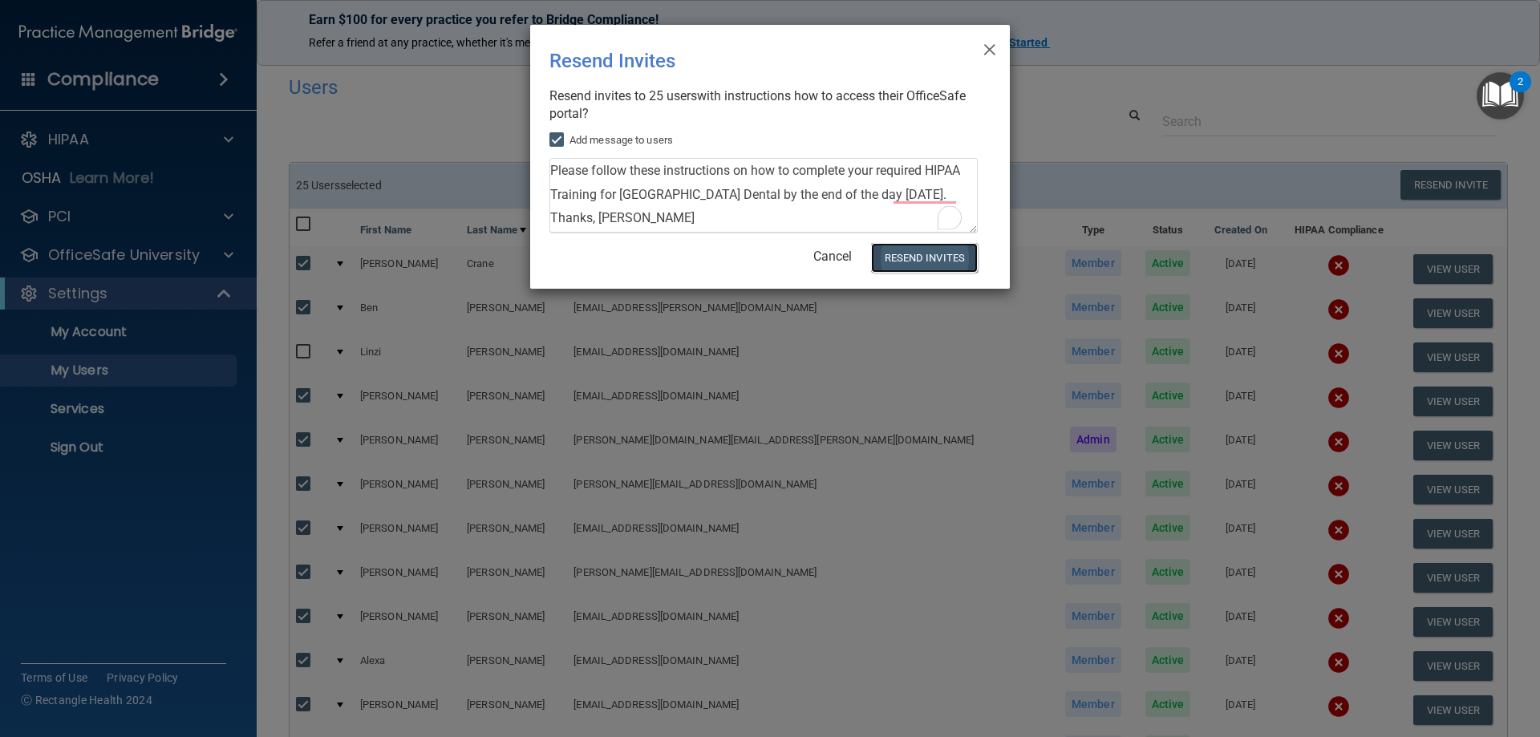
click at [906, 260] on button "Resend Invites" at bounding box center [924, 258] width 107 height 30
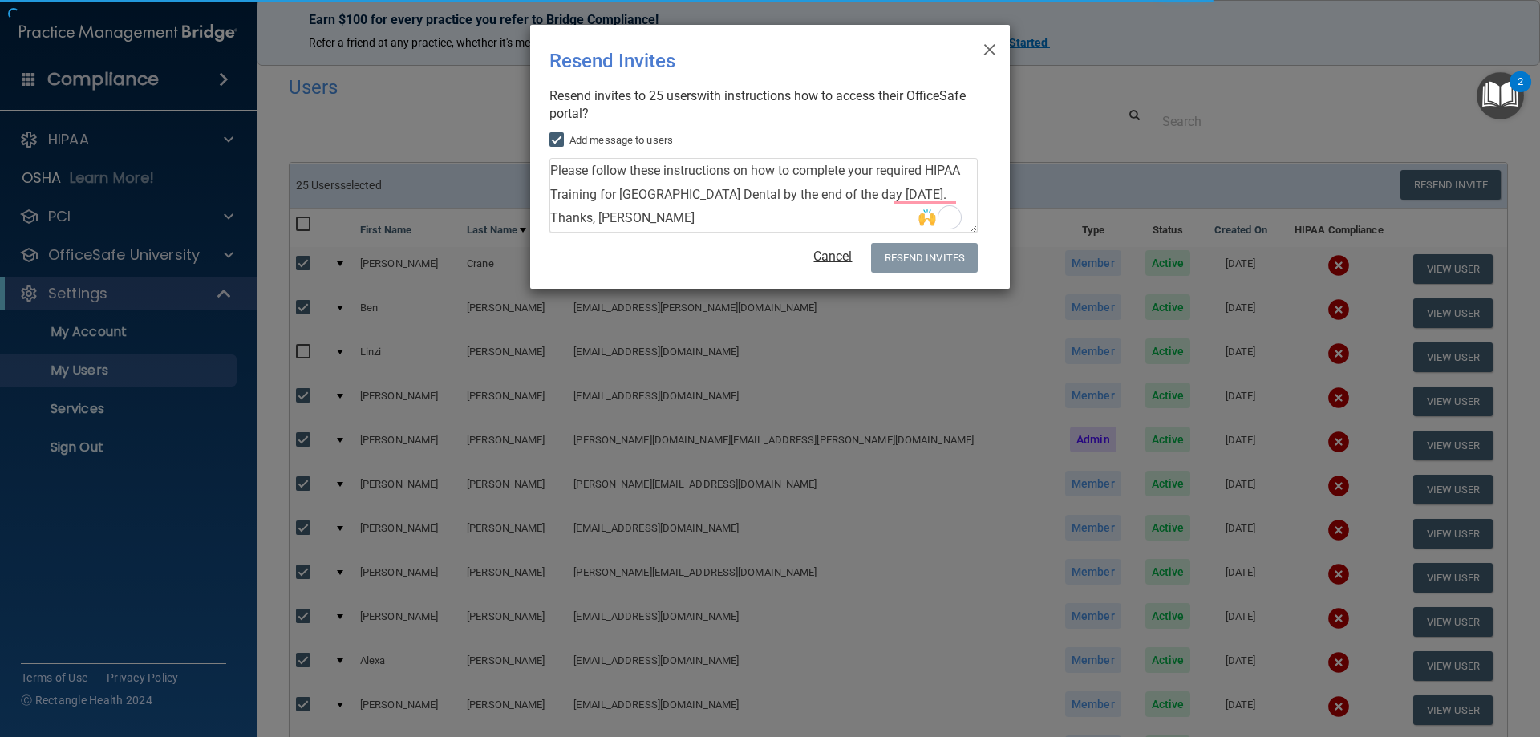
click at [845, 259] on link "Cancel" at bounding box center [832, 256] width 38 height 15
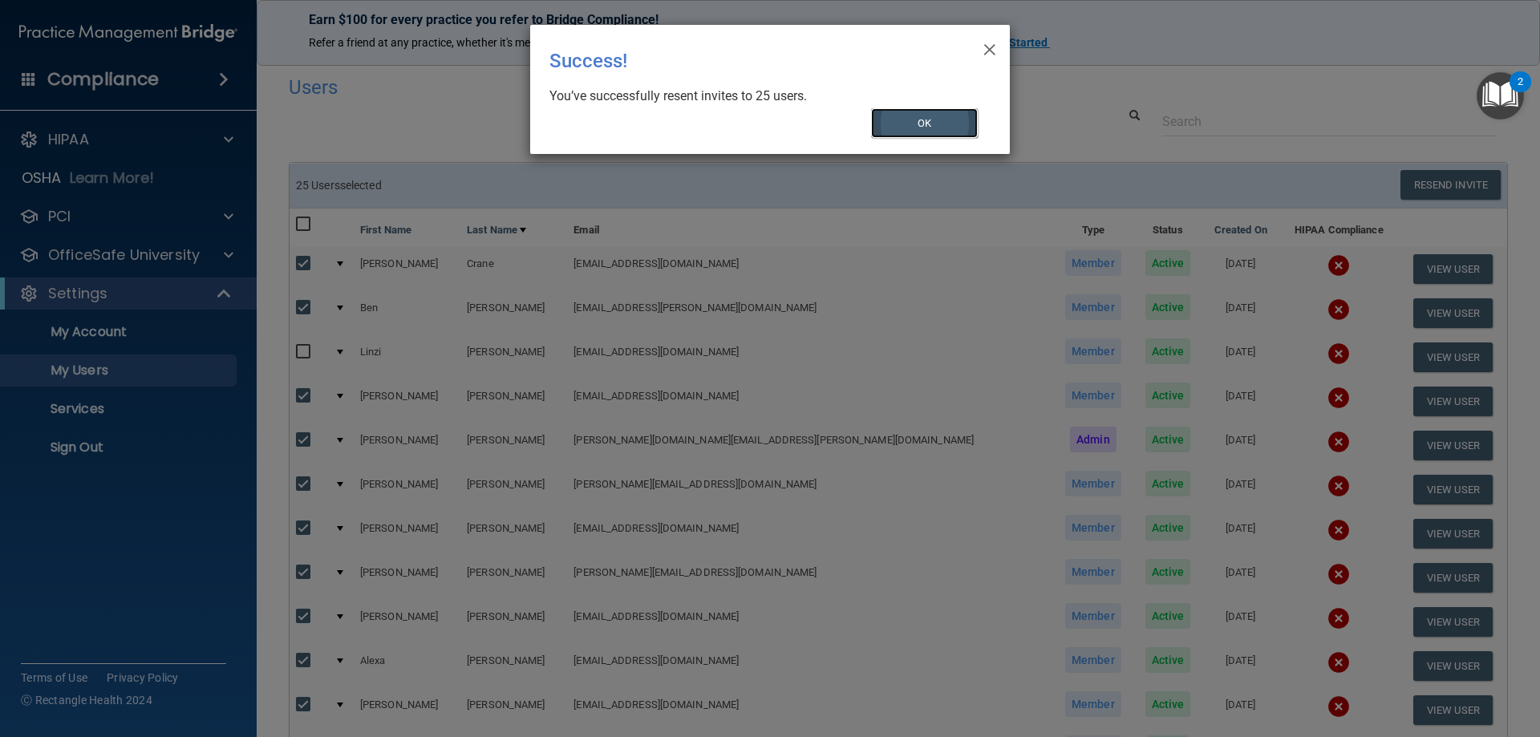
click at [909, 128] on button "OK" at bounding box center [924, 123] width 107 height 30
